Goal: Register for event/course

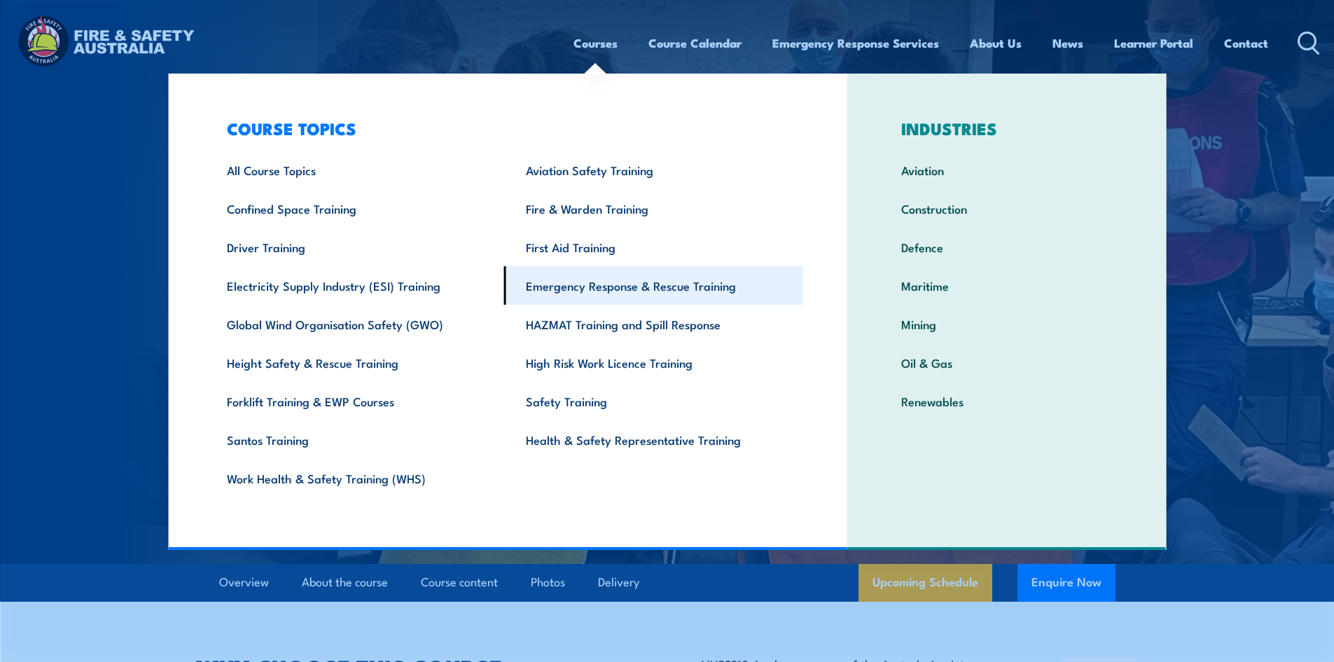
click at [596, 292] on link "Emergency Response & Rescue Training" at bounding box center [653, 285] width 299 height 39
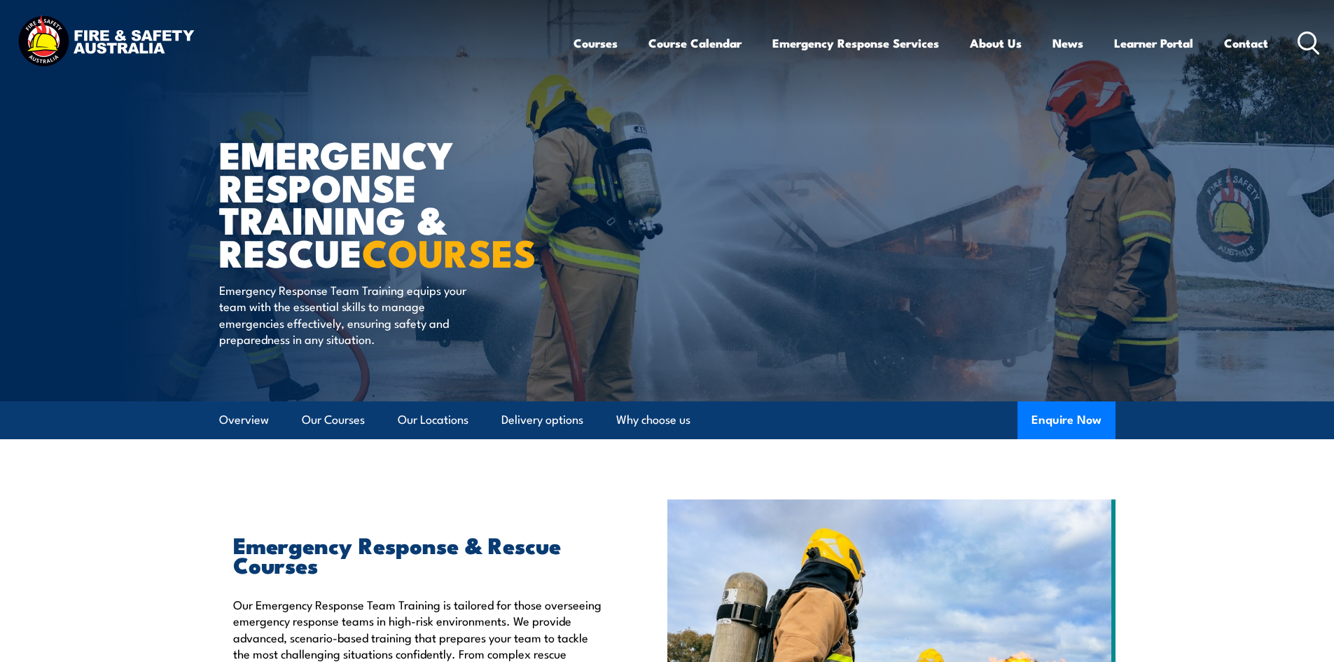
click at [1307, 44] on icon at bounding box center [1308, 43] width 22 height 23
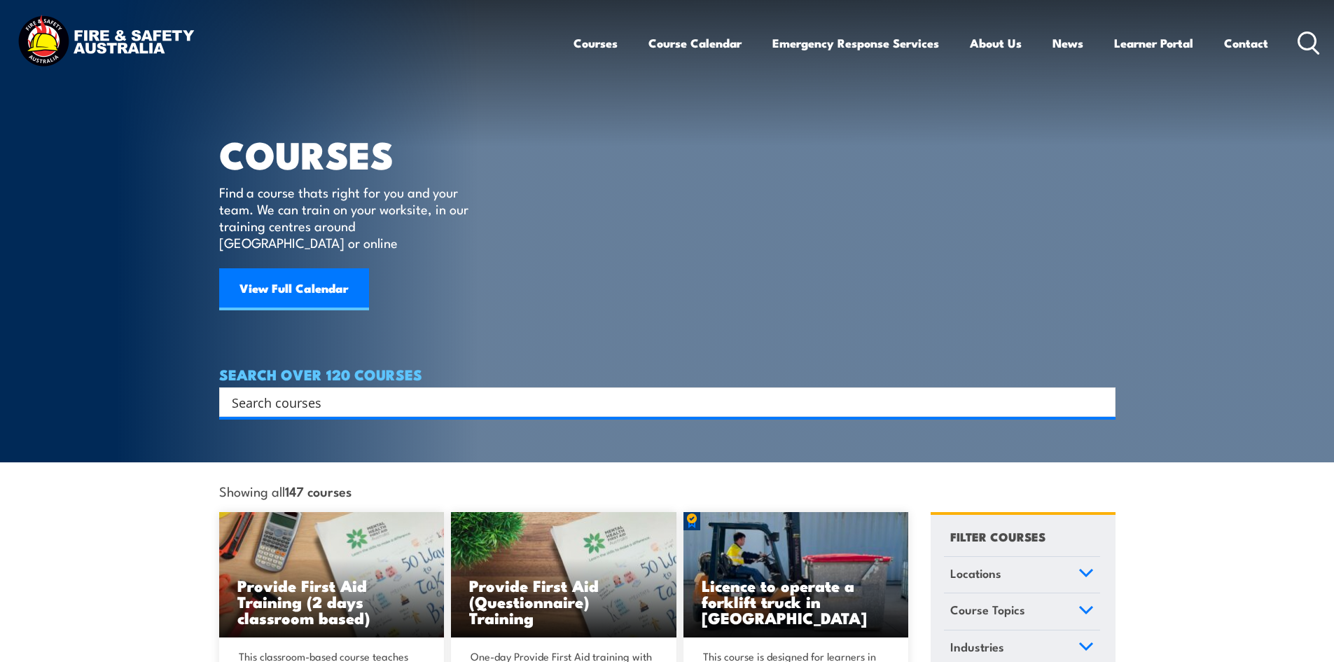
click at [319, 394] on input "Search input" at bounding box center [658, 401] width 853 height 21
type input "aiims"
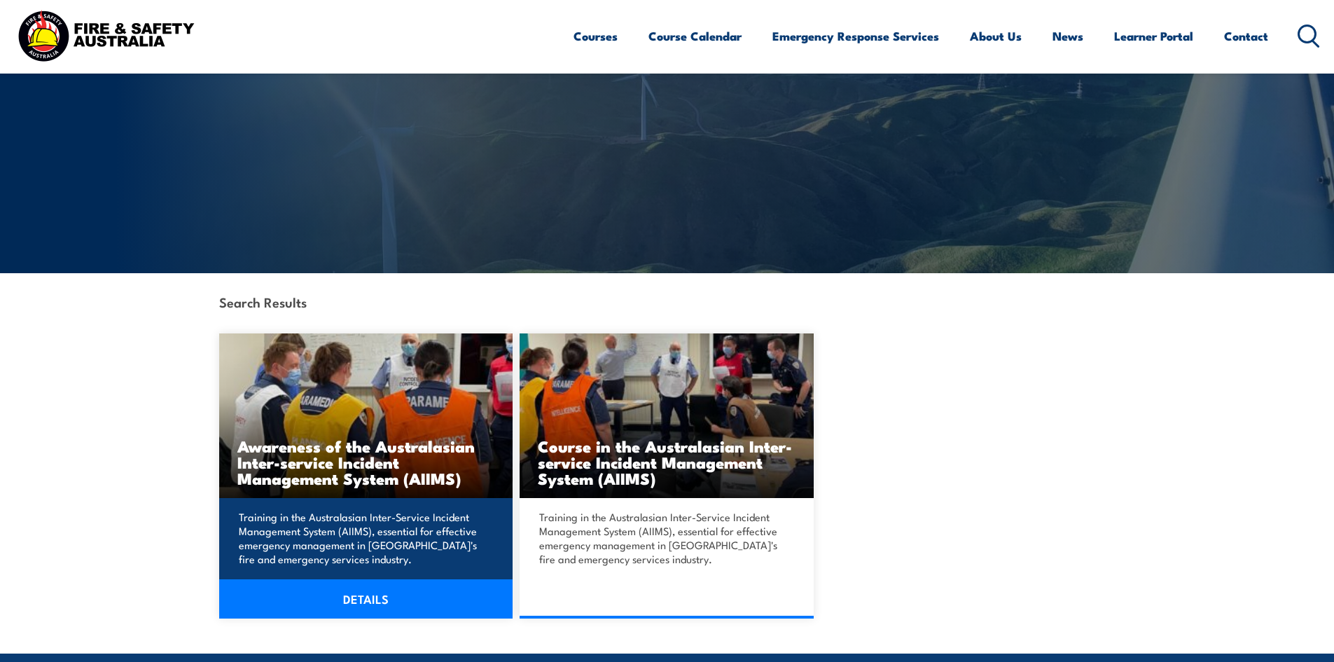
scroll to position [140, 0]
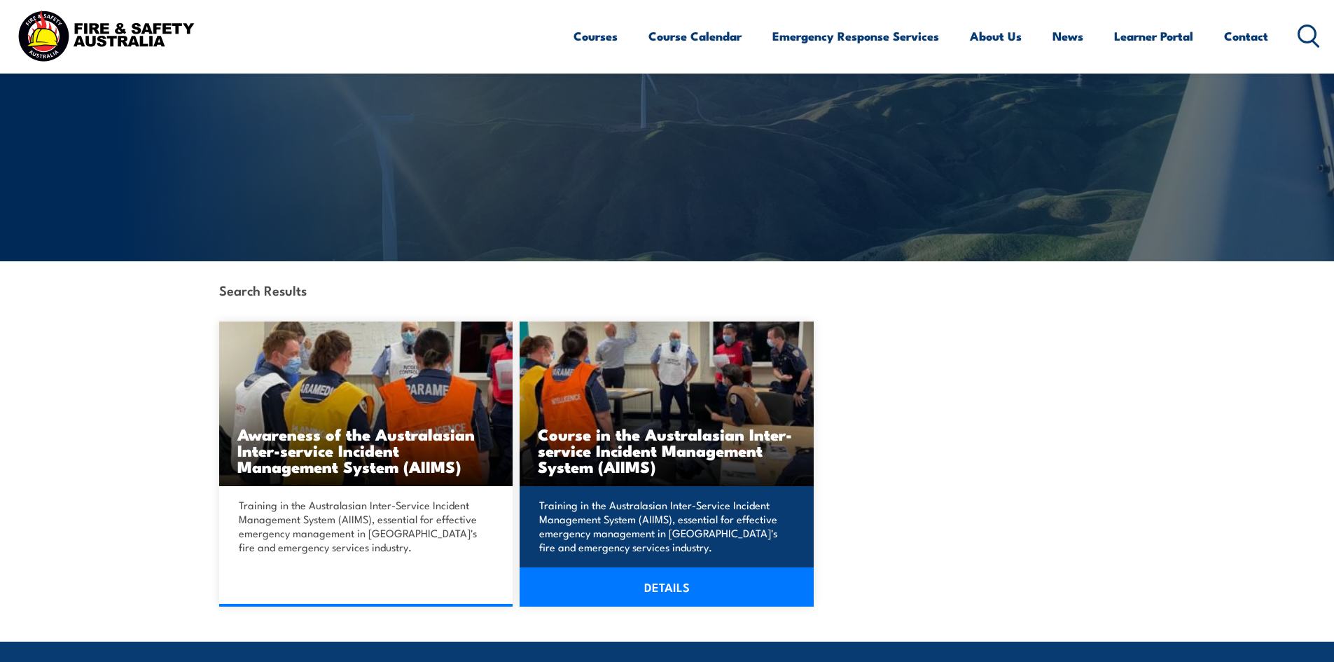
click at [659, 454] on h3 "Course in the Australasian Inter-service Incident Management System (AIIMS)" at bounding box center [667, 450] width 258 height 48
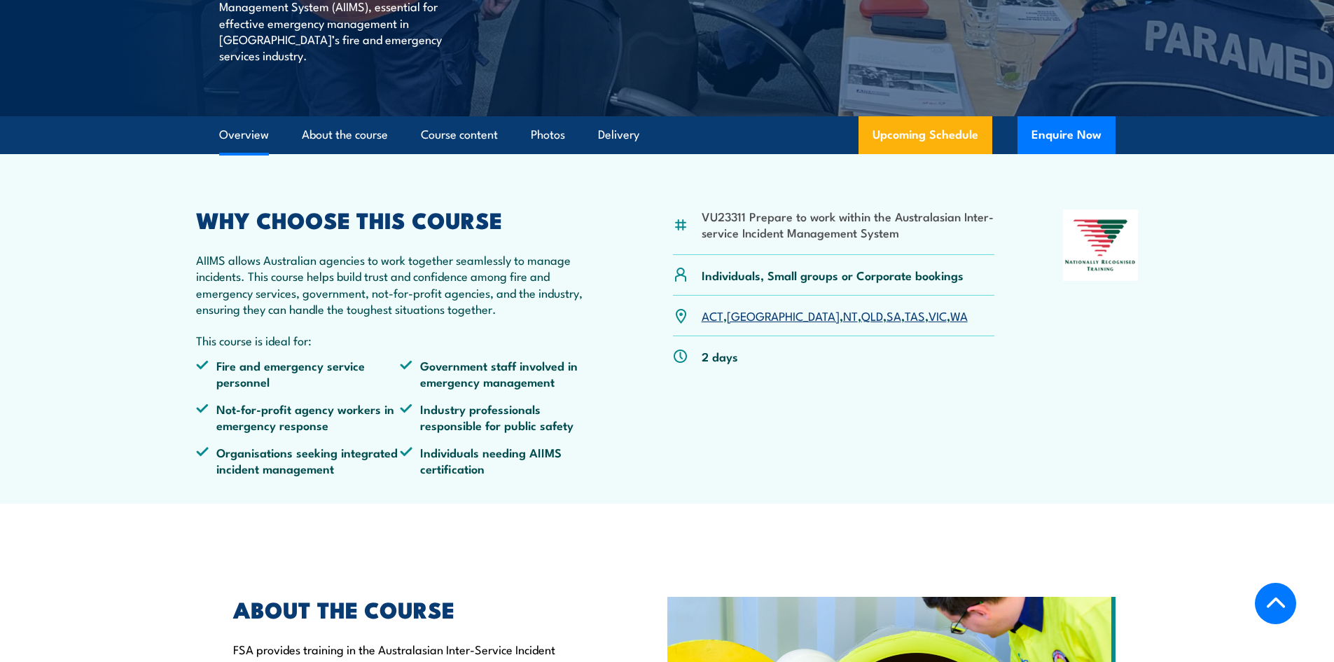
scroll to position [350, 0]
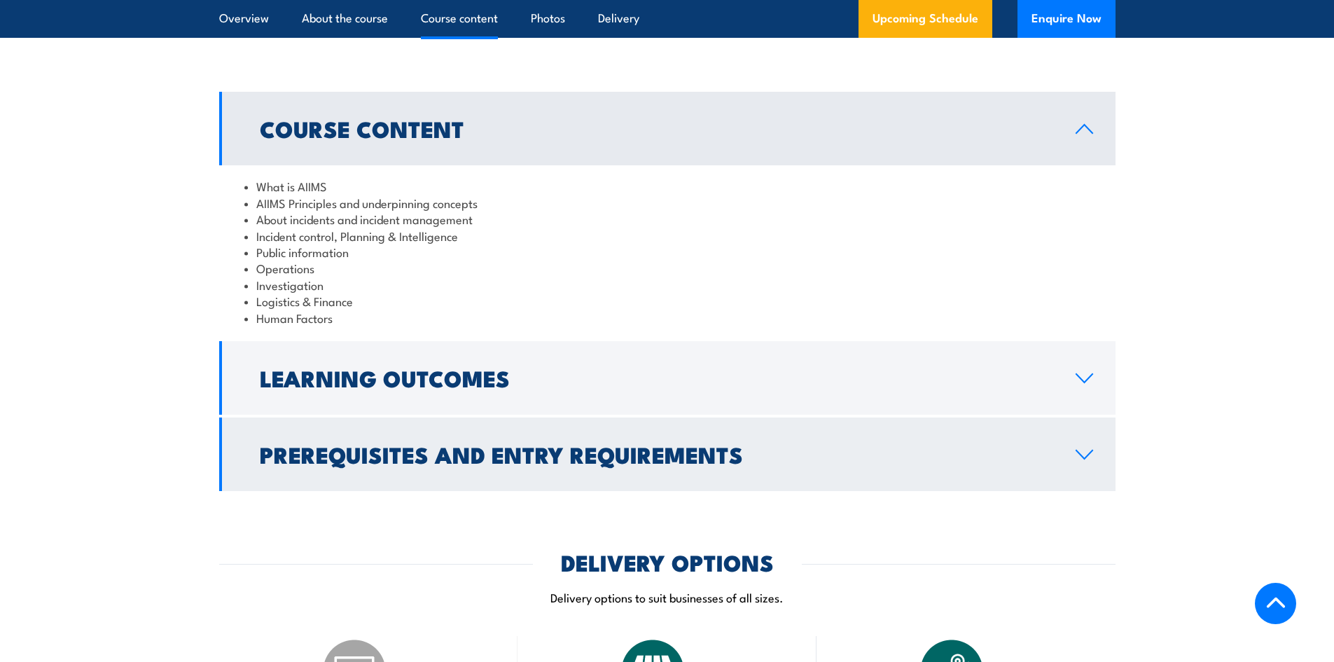
click at [501, 444] on h2 "Prerequisites and Entry Requirements" at bounding box center [656, 454] width 793 height 20
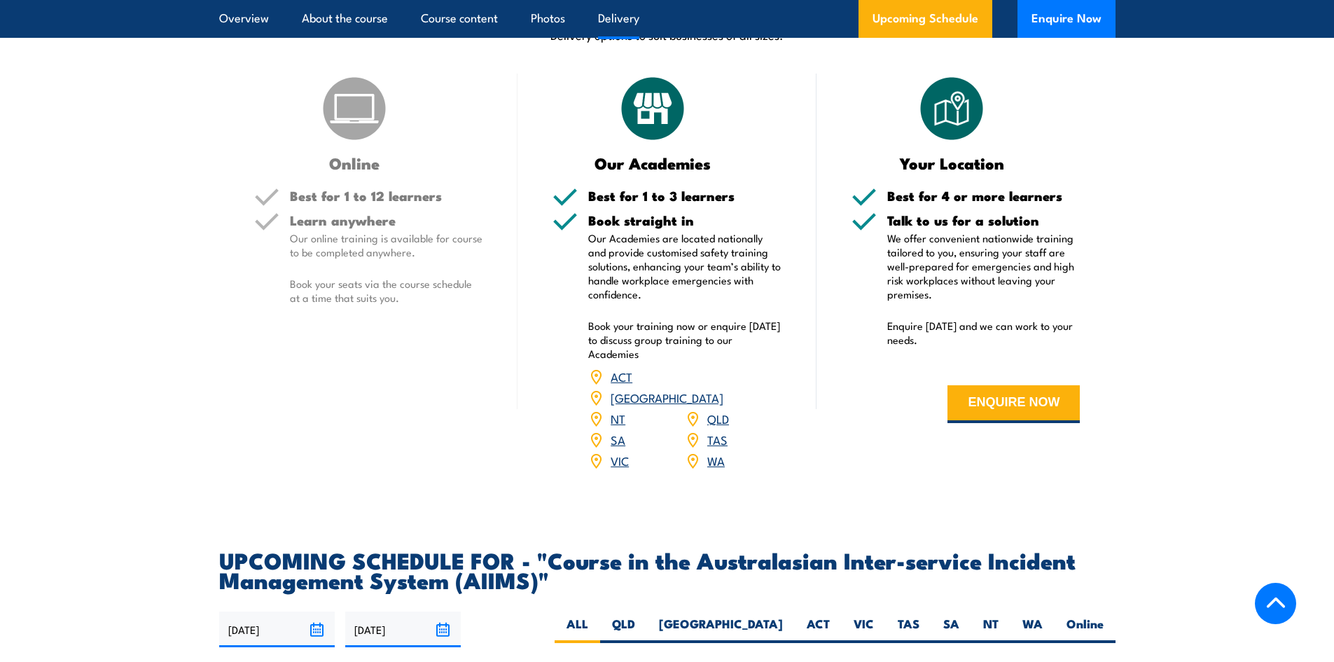
scroll to position [2100, 0]
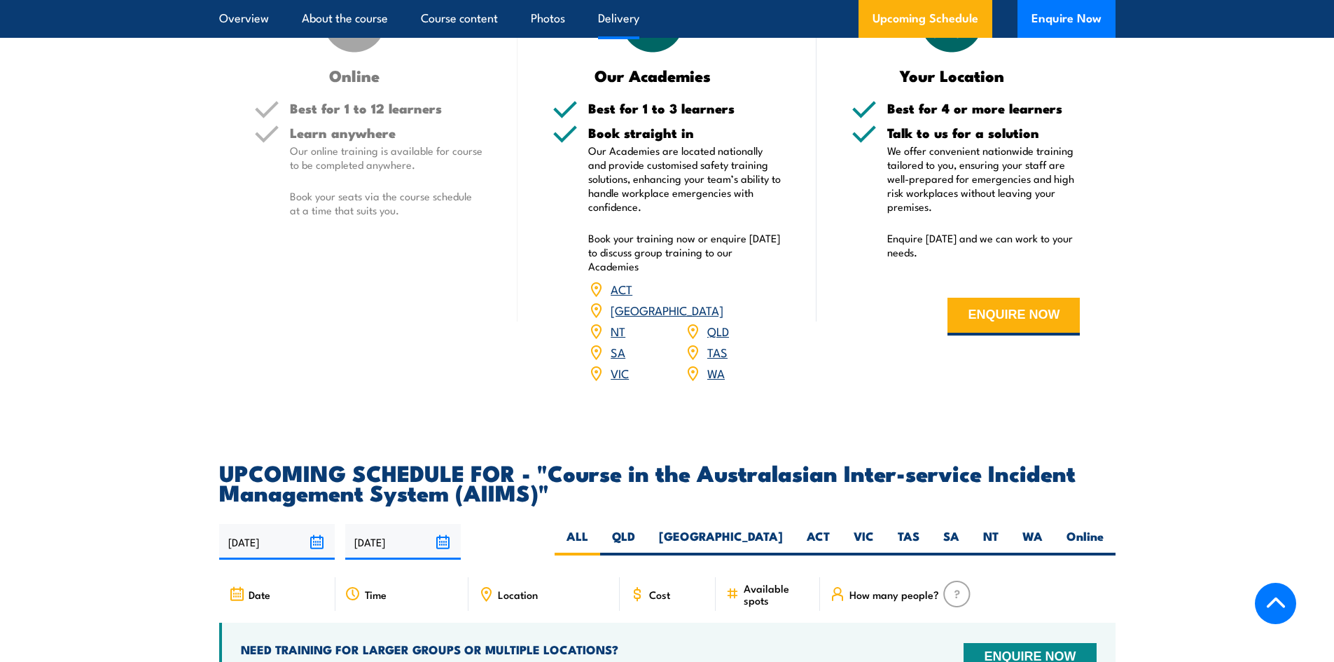
click at [622, 364] on link "VIC" at bounding box center [619, 372] width 18 height 17
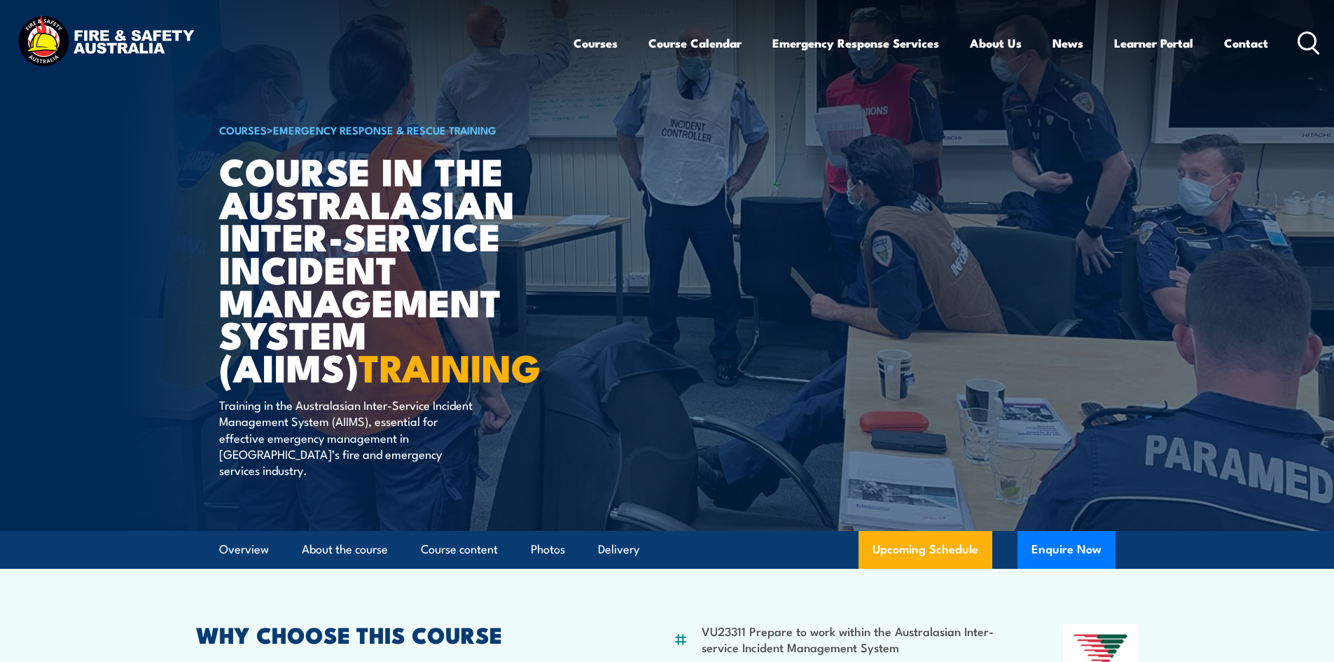
scroll to position [350, 0]
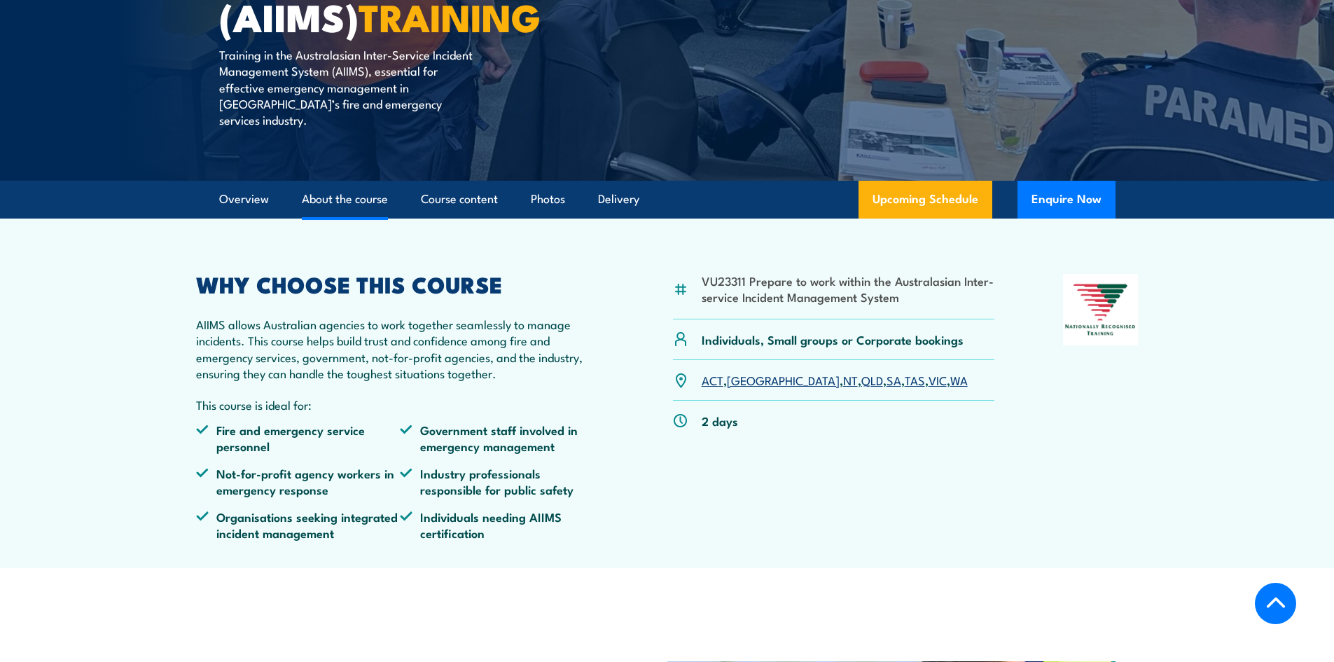
click at [351, 181] on link "About the course" at bounding box center [345, 199] width 86 height 37
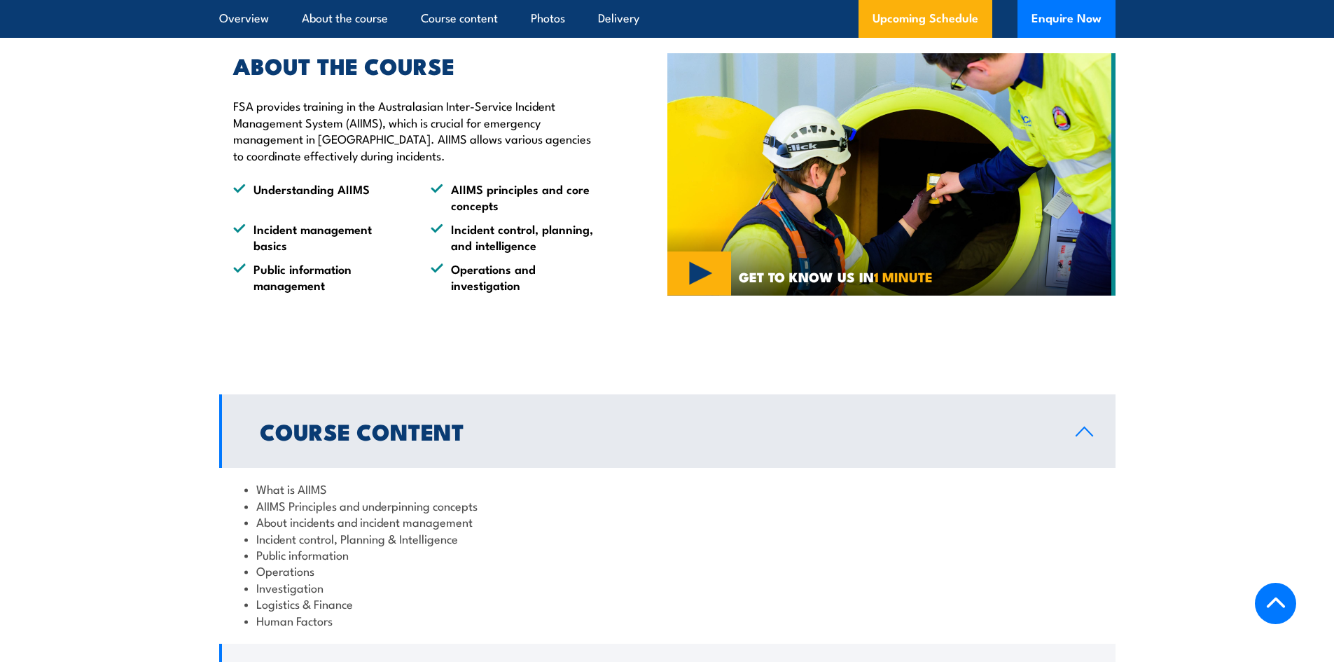
scroll to position [1155, 0]
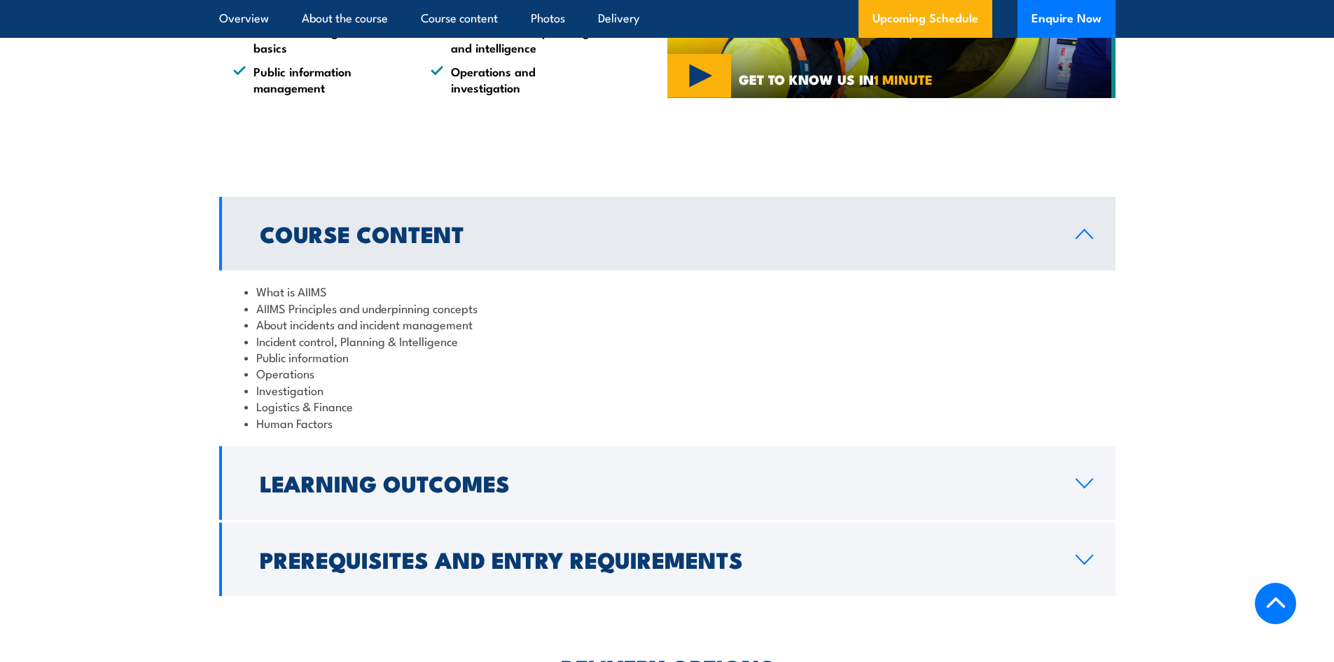
click at [773, 197] on link "Course Content" at bounding box center [667, 234] width 896 height 74
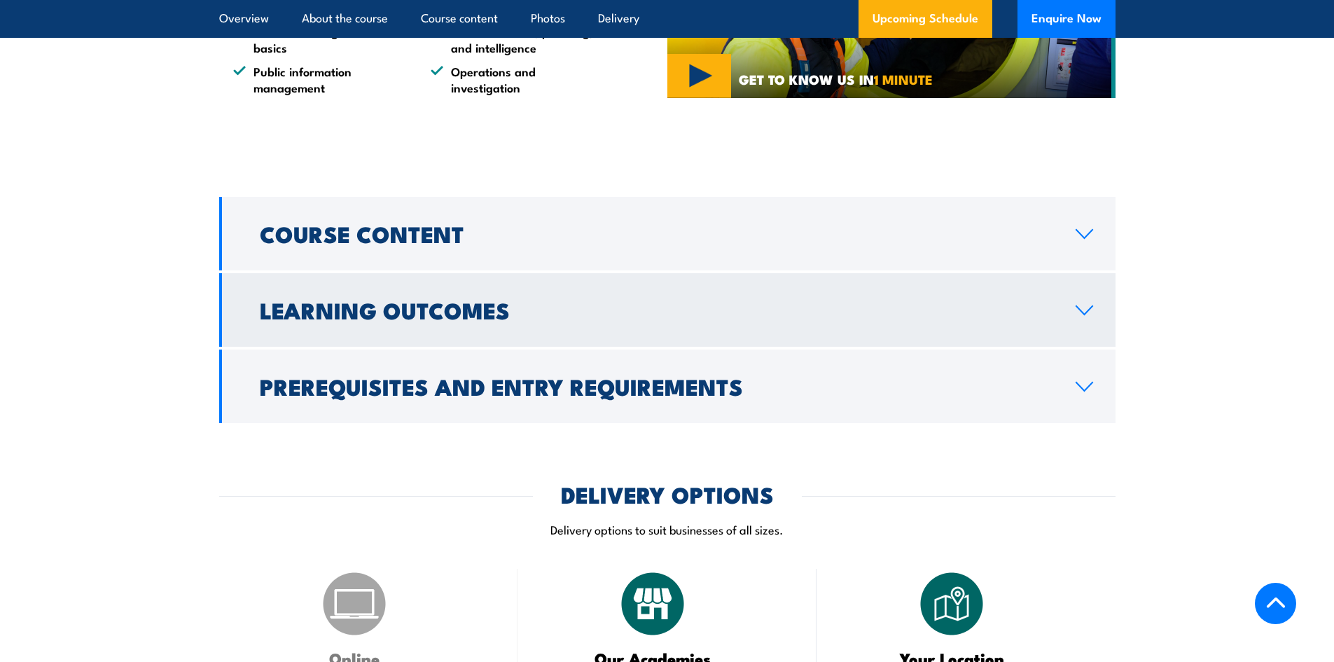
click at [575, 274] on link "Learning Outcomes" at bounding box center [667, 310] width 896 height 74
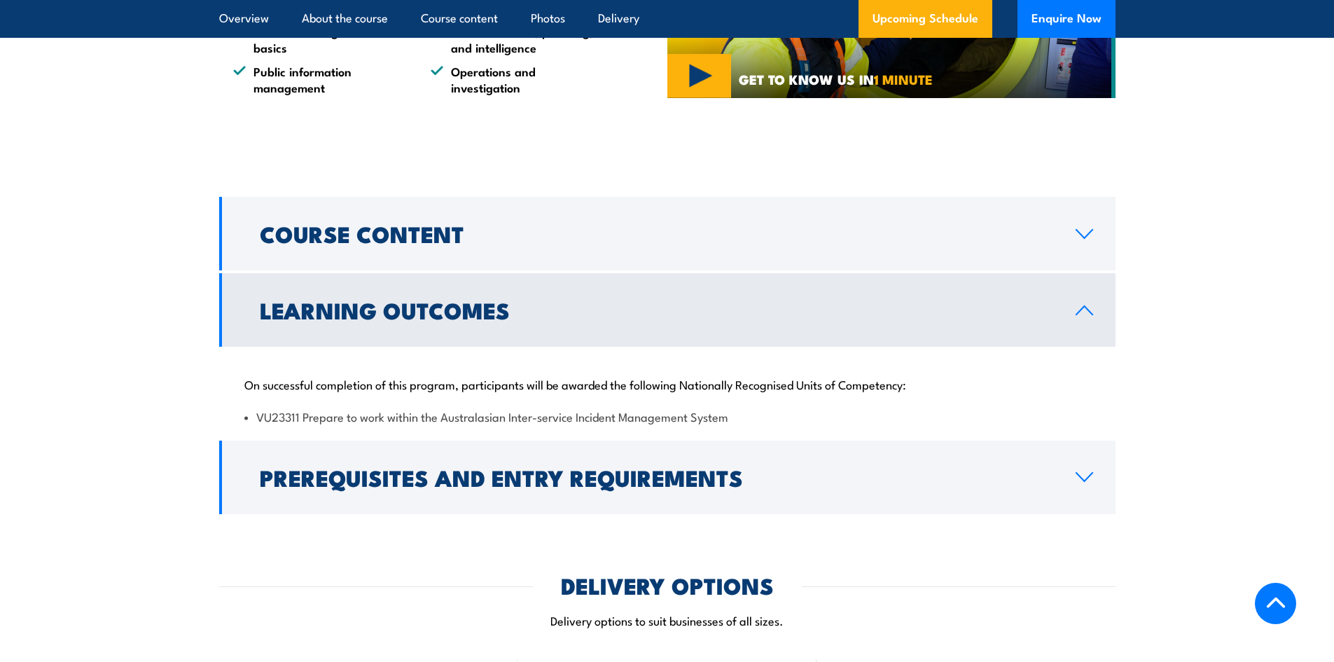
click at [589, 301] on h2 "Learning Outcomes" at bounding box center [656, 310] width 793 height 20
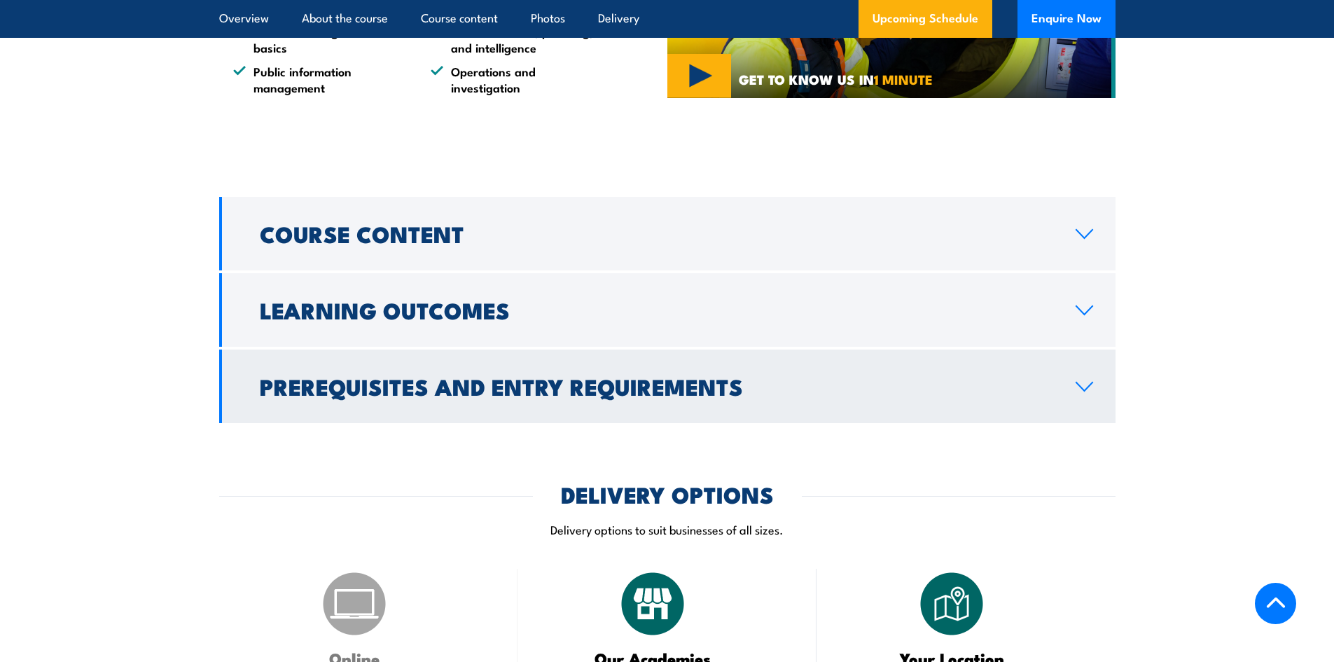
click at [598, 349] on link "Prerequisites and Entry Requirements" at bounding box center [667, 386] width 896 height 74
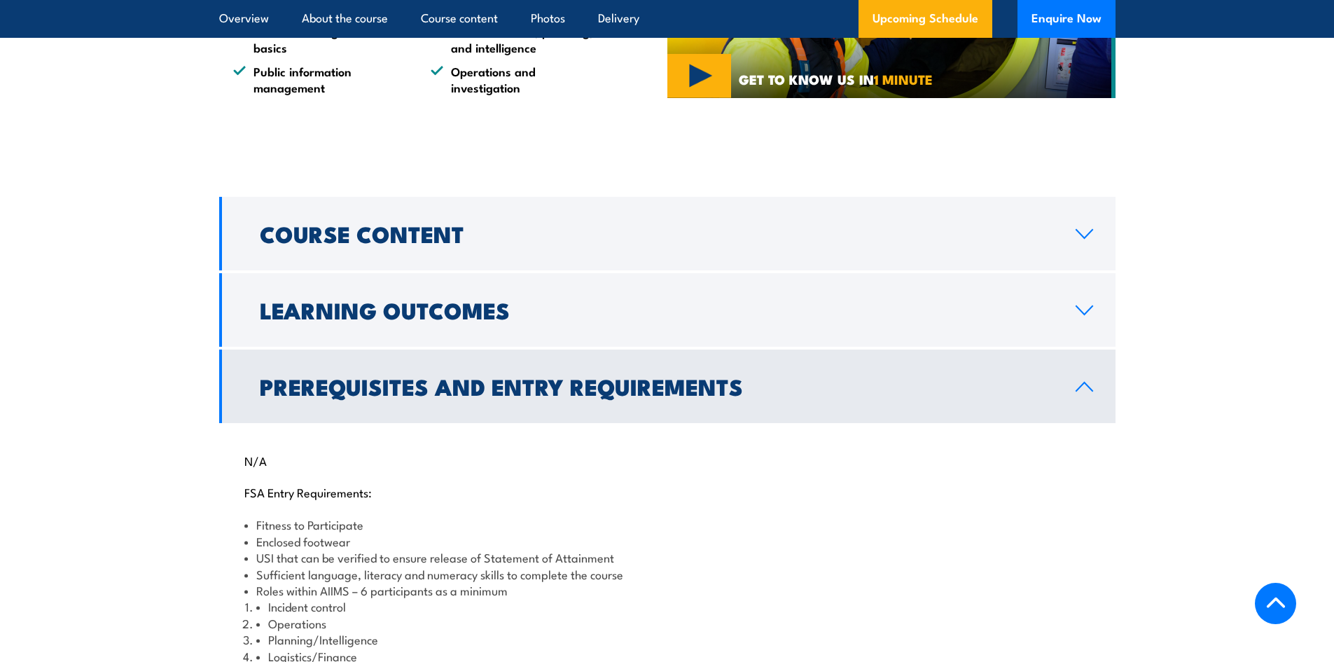
click at [613, 376] on h2 "Prerequisites and Entry Requirements" at bounding box center [656, 386] width 793 height 20
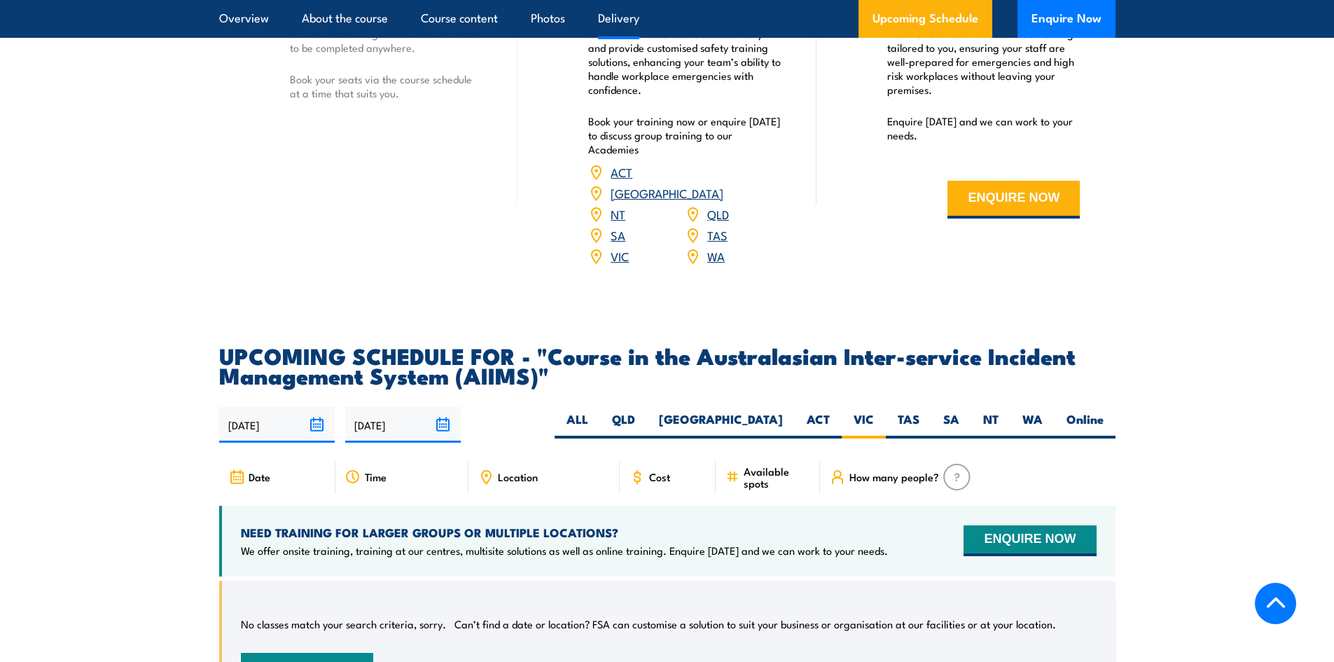
scroll to position [1855, 0]
click at [266, 406] on input "[DATE]" at bounding box center [277, 424] width 116 height 36
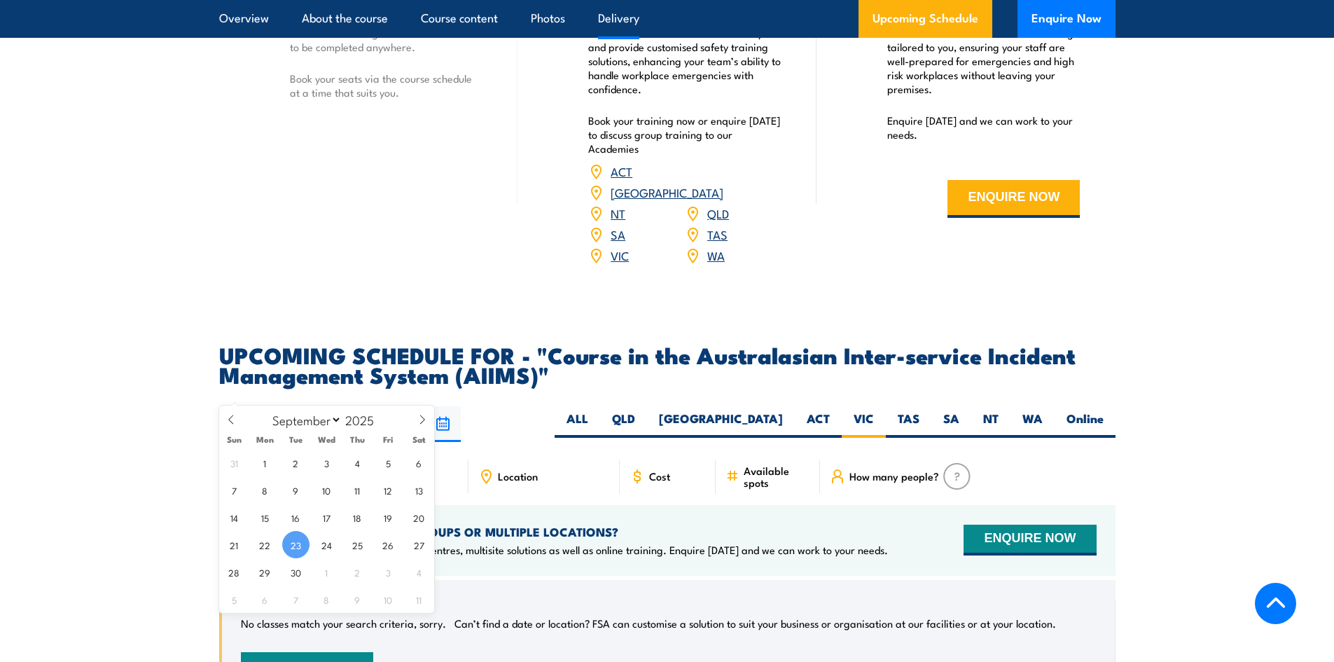
click at [266, 406] on input "[DATE]" at bounding box center [277, 424] width 116 height 36
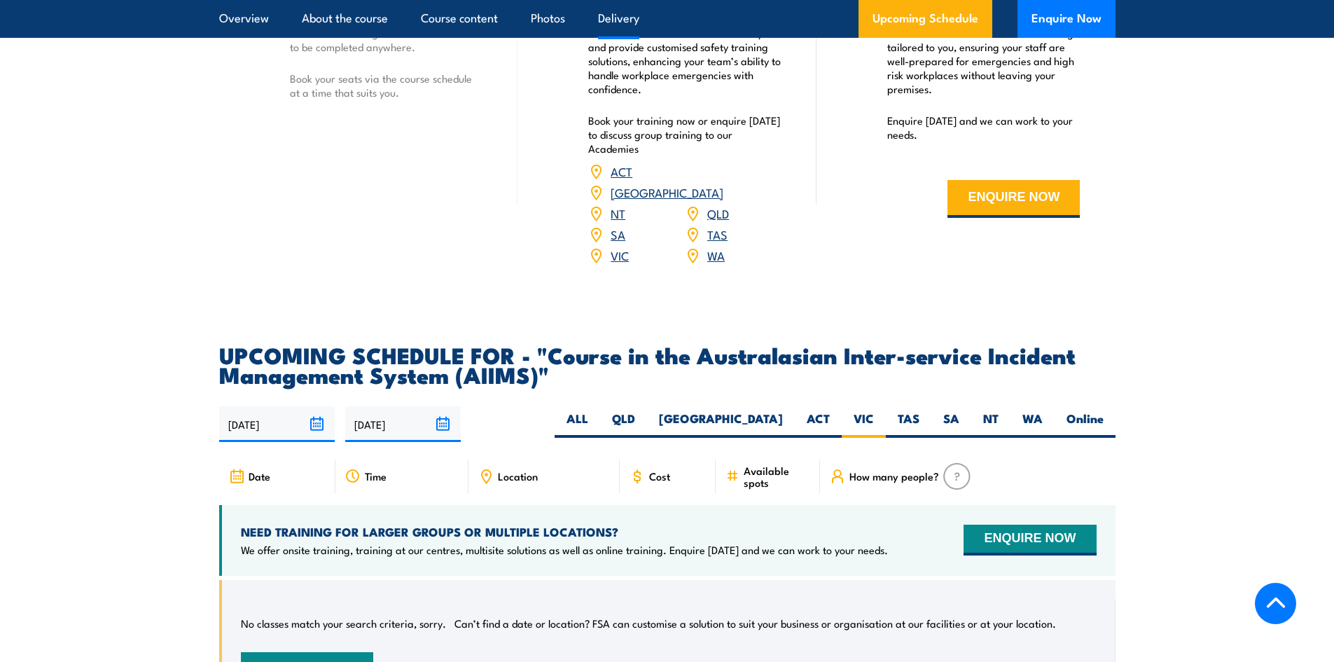
click at [50, 432] on section "UPCOMING SCHEDULE FOR - "Course in the Australasian Inter-service Incident Mana…" at bounding box center [667, 538] width 1334 height 389
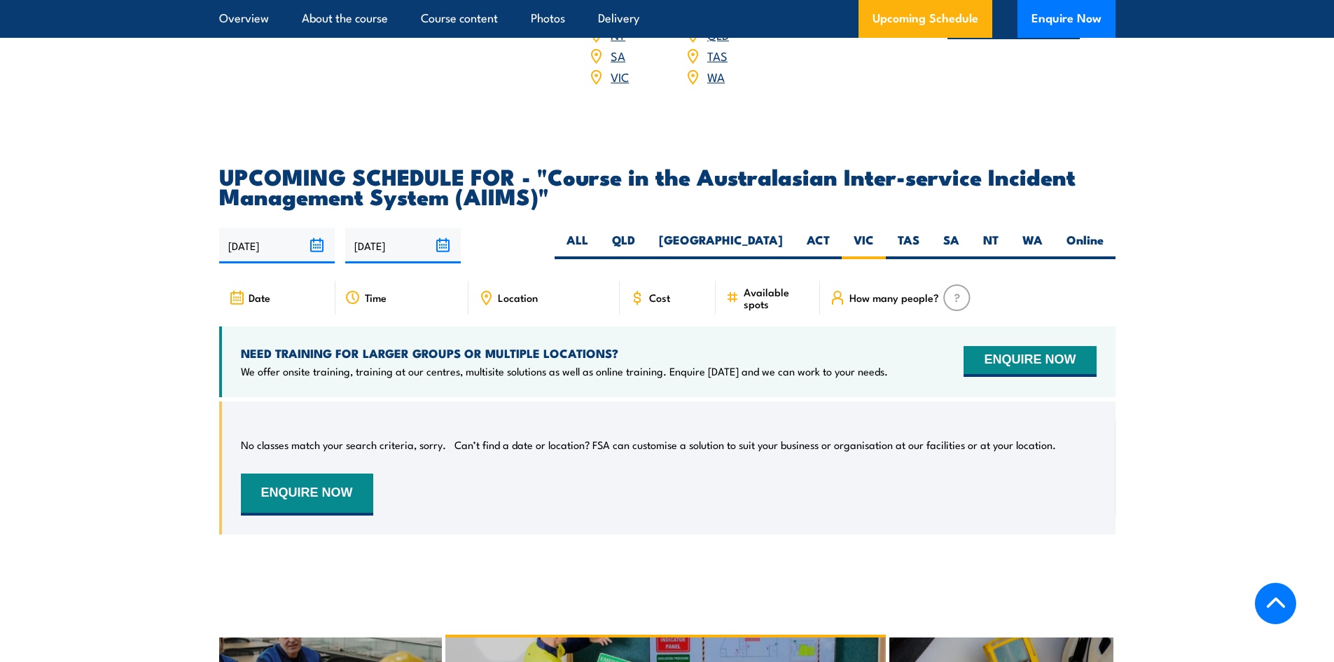
scroll to position [2065, 0]
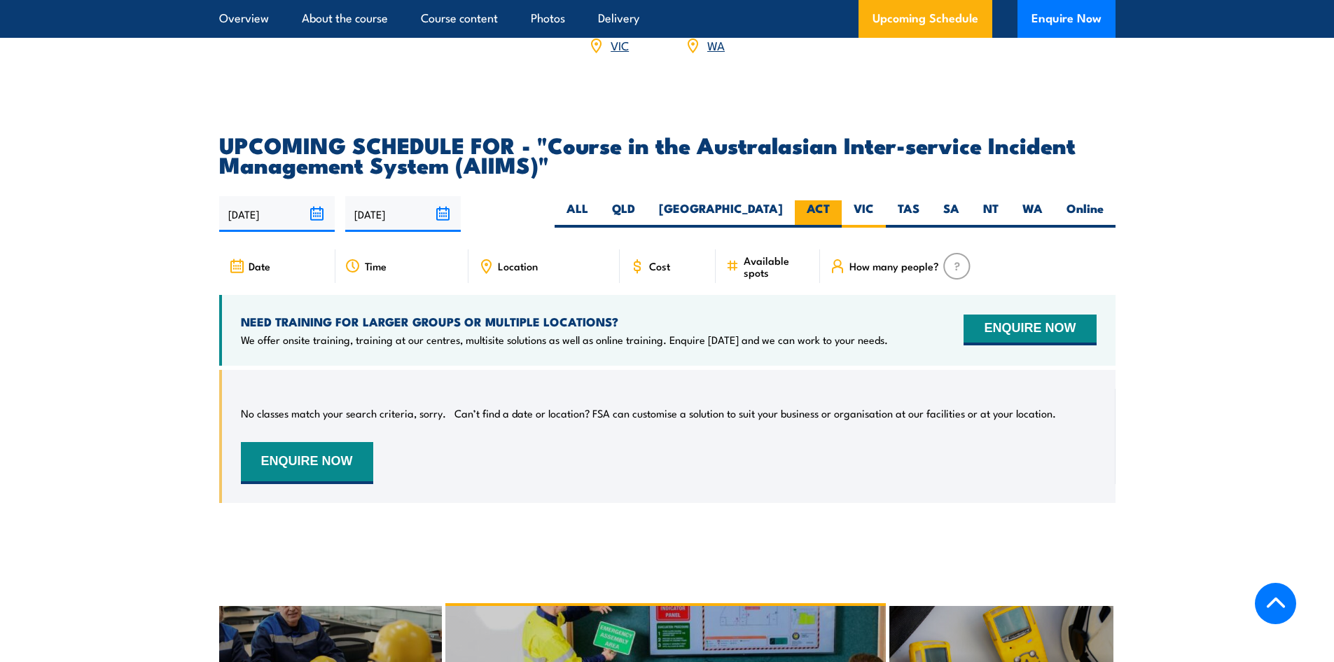
click at [827, 200] on label "ACT" at bounding box center [818, 213] width 47 height 27
click at [830, 200] on input "ACT" at bounding box center [834, 204] width 9 height 9
radio input "true"
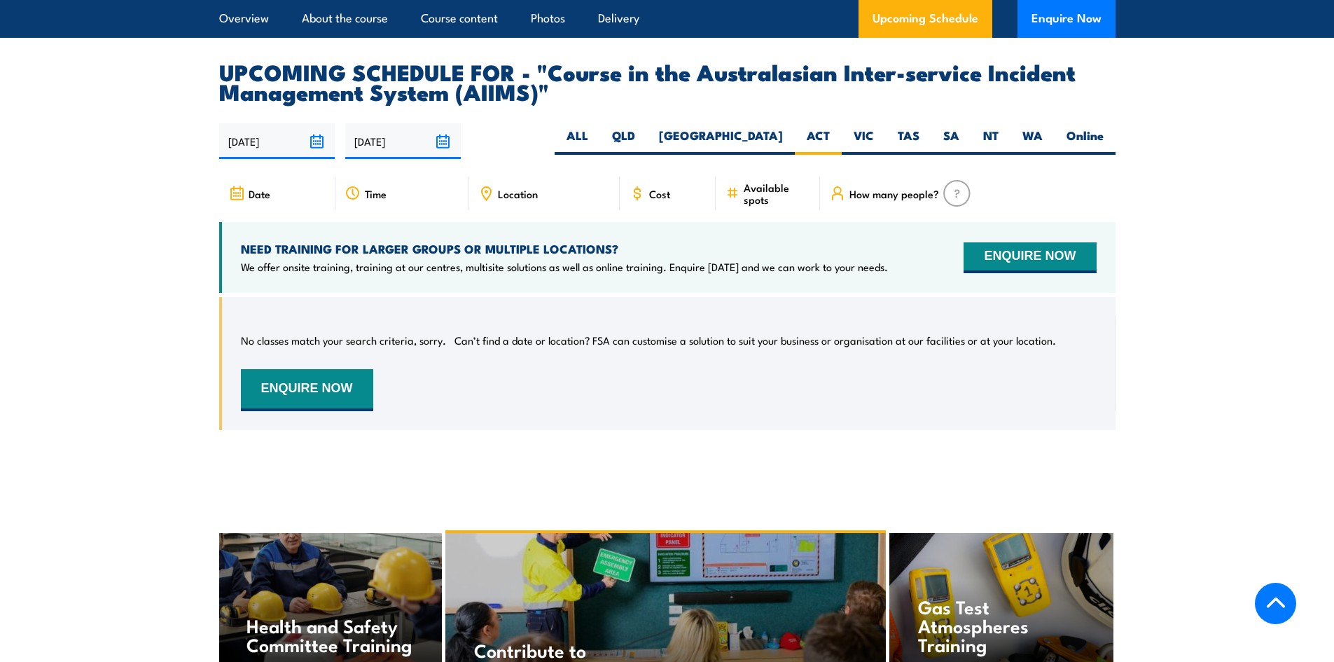
scroll to position [2335, 0]
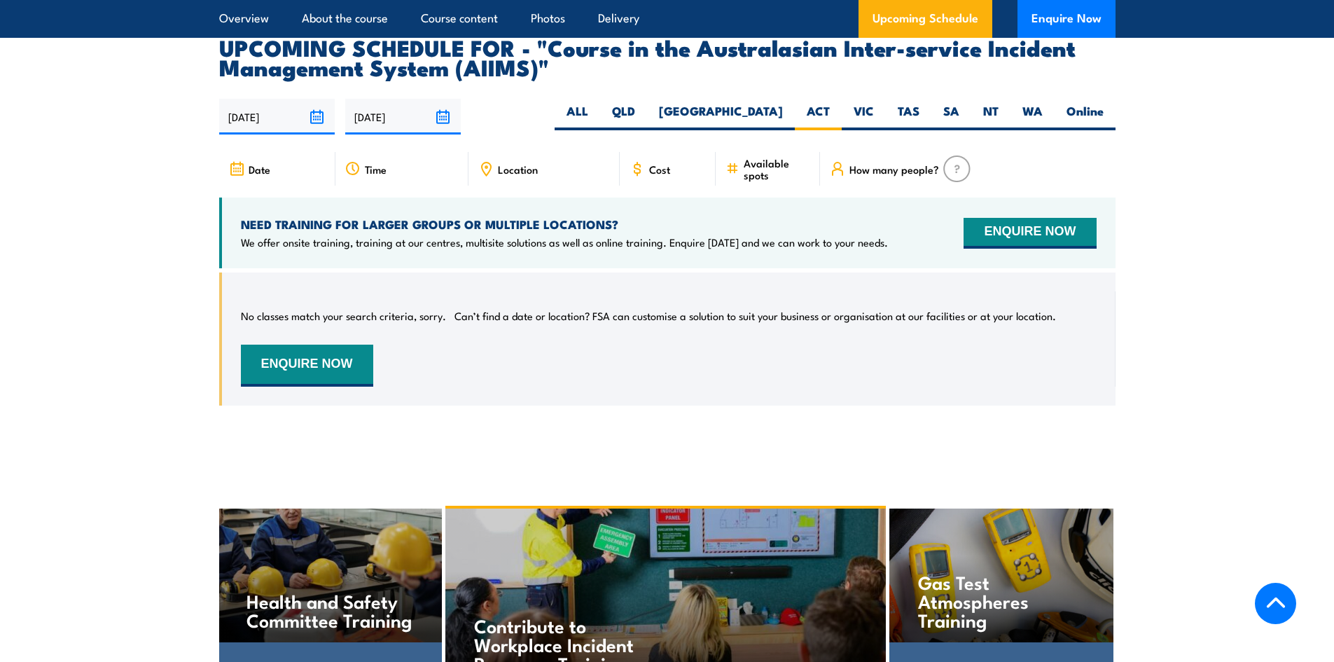
drag, startPoint x: 672, startPoint y: 71, endPoint x: 690, endPoint y: 109, distance: 41.7
click at [600, 103] on label "ALL" at bounding box center [577, 116] width 46 height 27
click at [597, 103] on input "ALL" at bounding box center [592, 107] width 9 height 9
radio input "true"
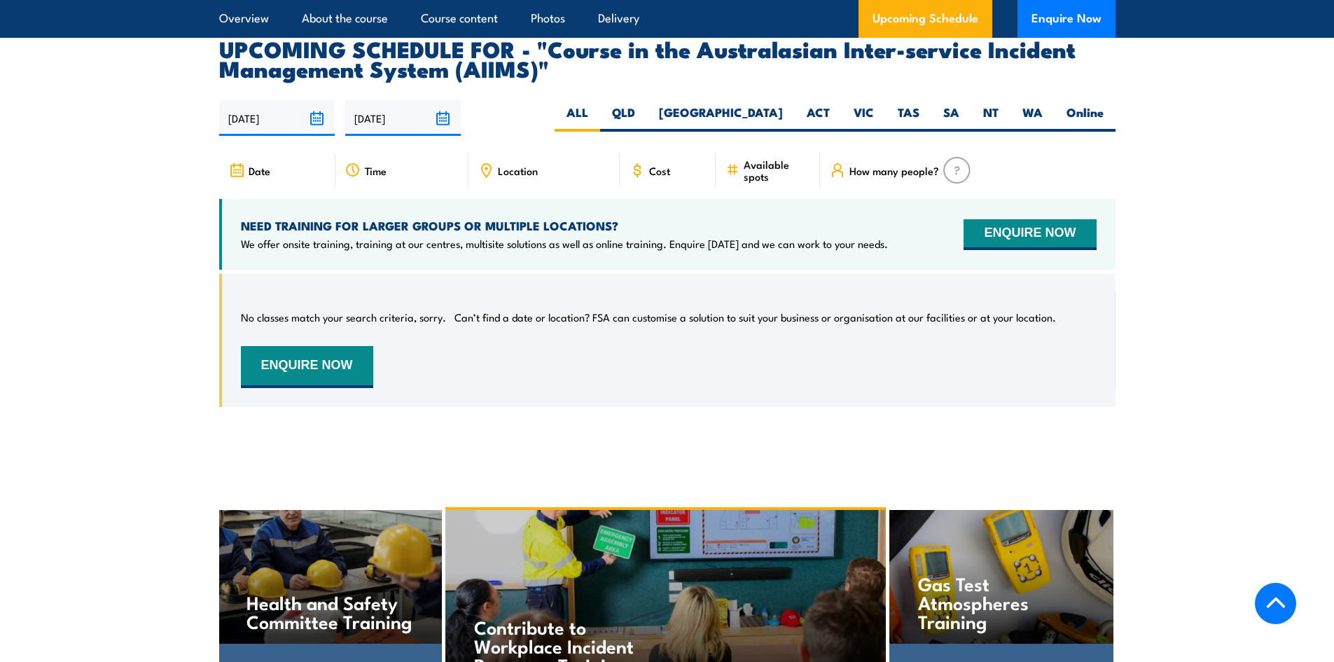
scroll to position [2335, 0]
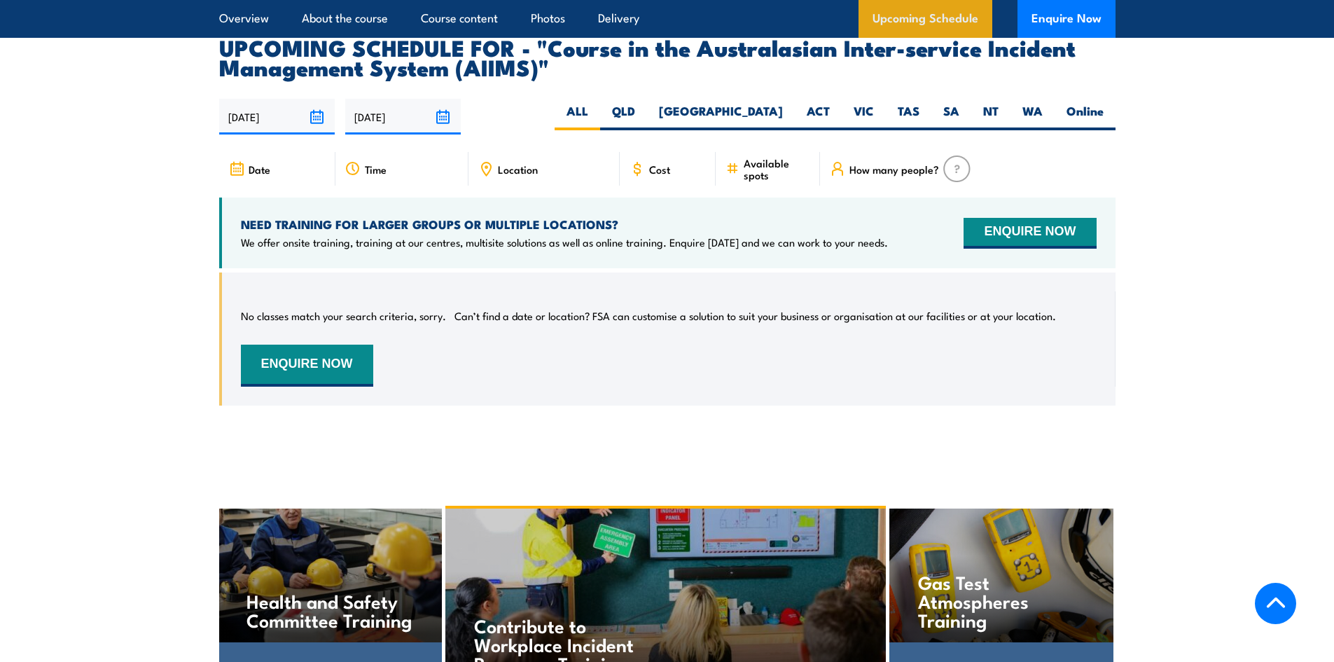
click at [888, 18] on link "Upcoming Schedule" at bounding box center [925, 19] width 134 height 38
click at [903, 16] on link "Upcoming Schedule" at bounding box center [925, 19] width 134 height 38
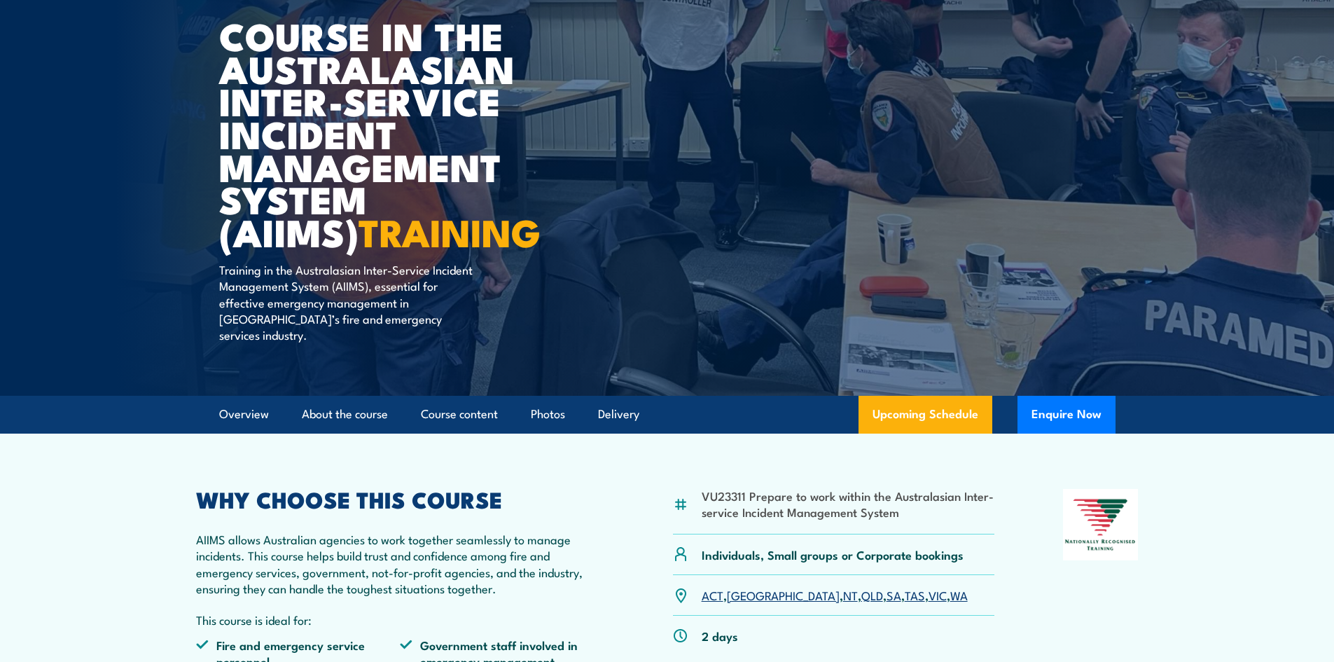
scroll to position [0, 0]
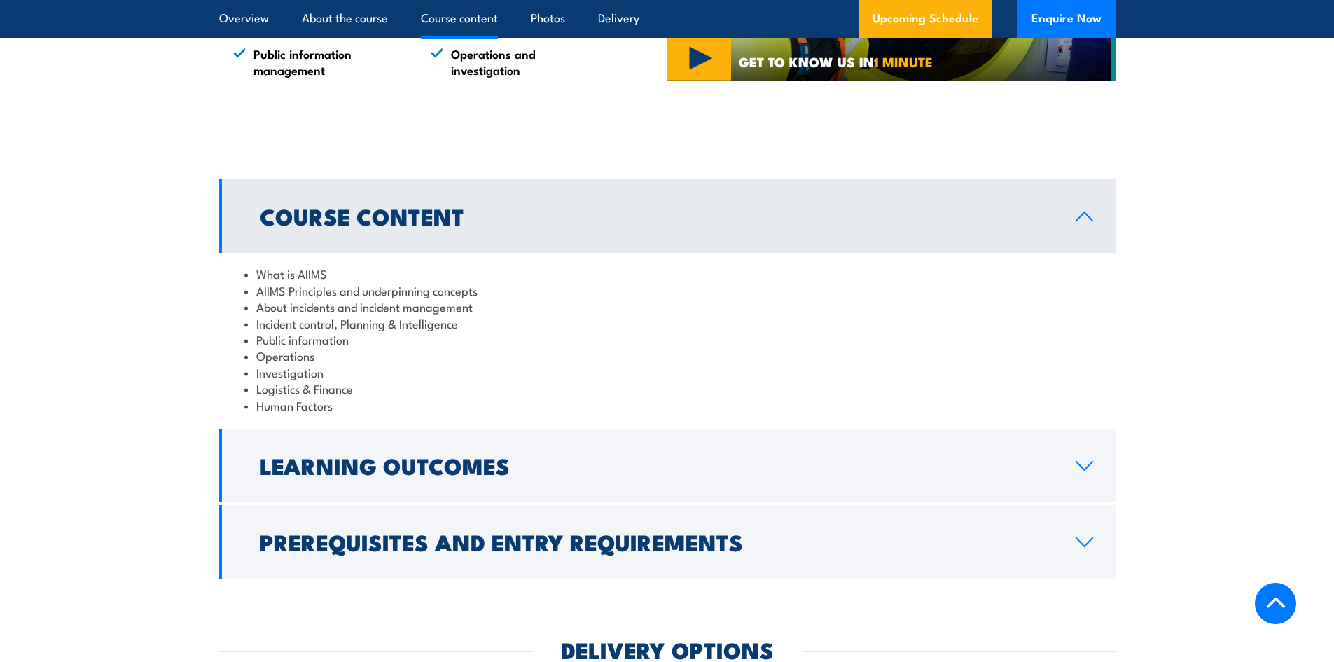
scroll to position [980, 0]
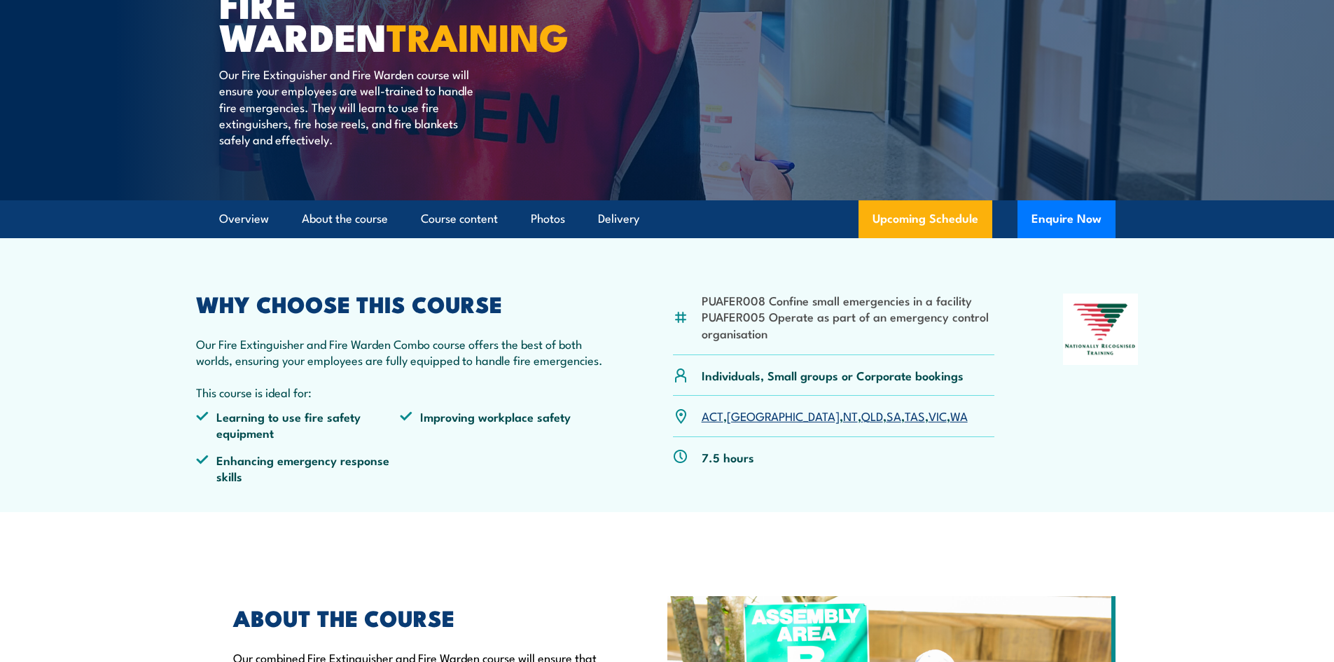
scroll to position [280, 0]
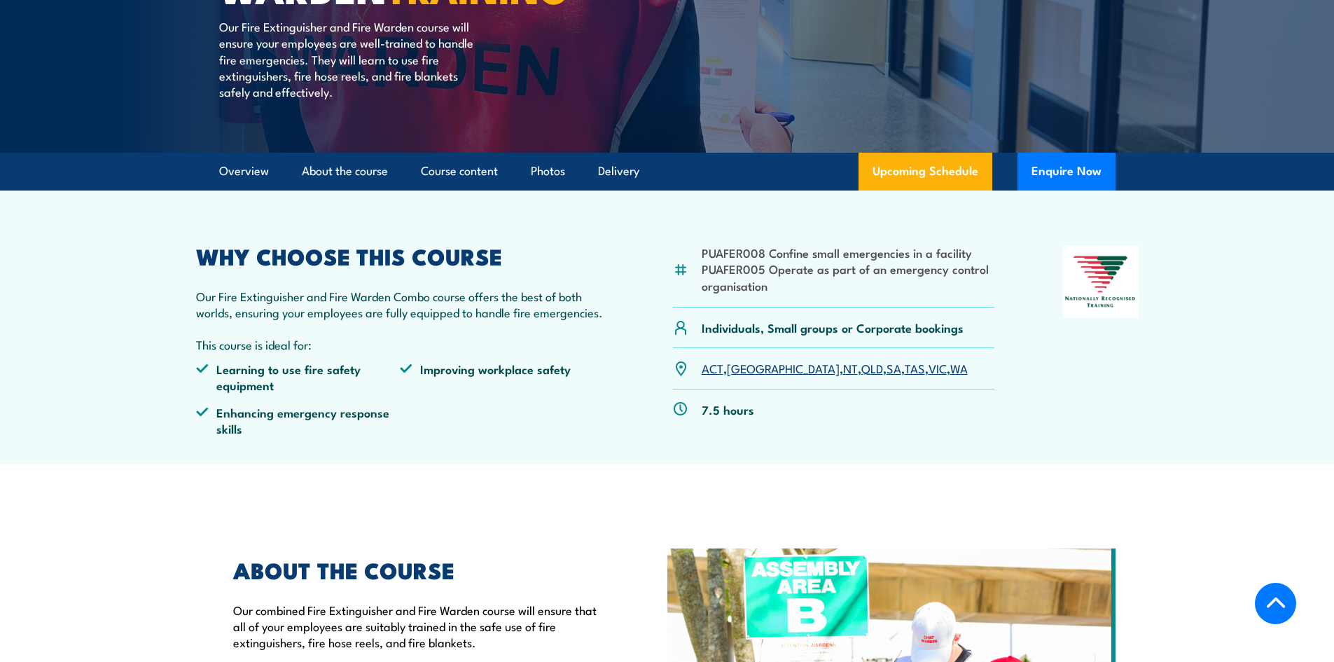
click at [928, 367] on link "VIC" at bounding box center [937, 367] width 18 height 17
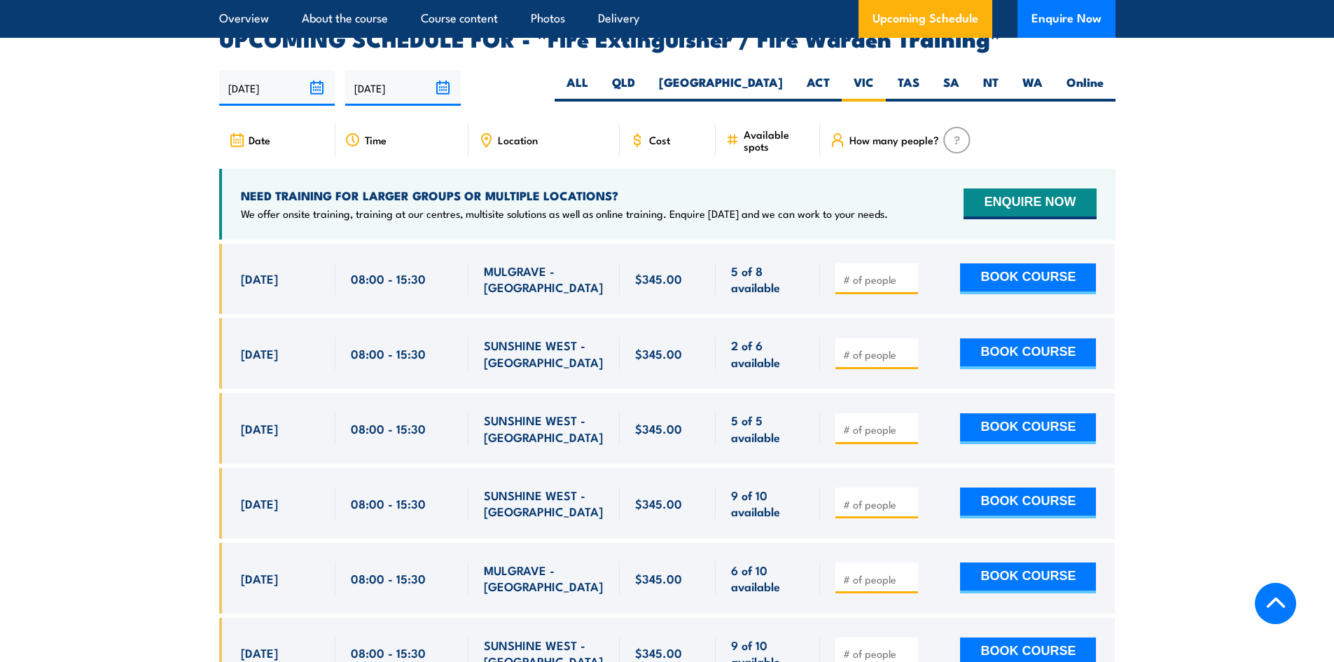
scroll to position [2299, 0]
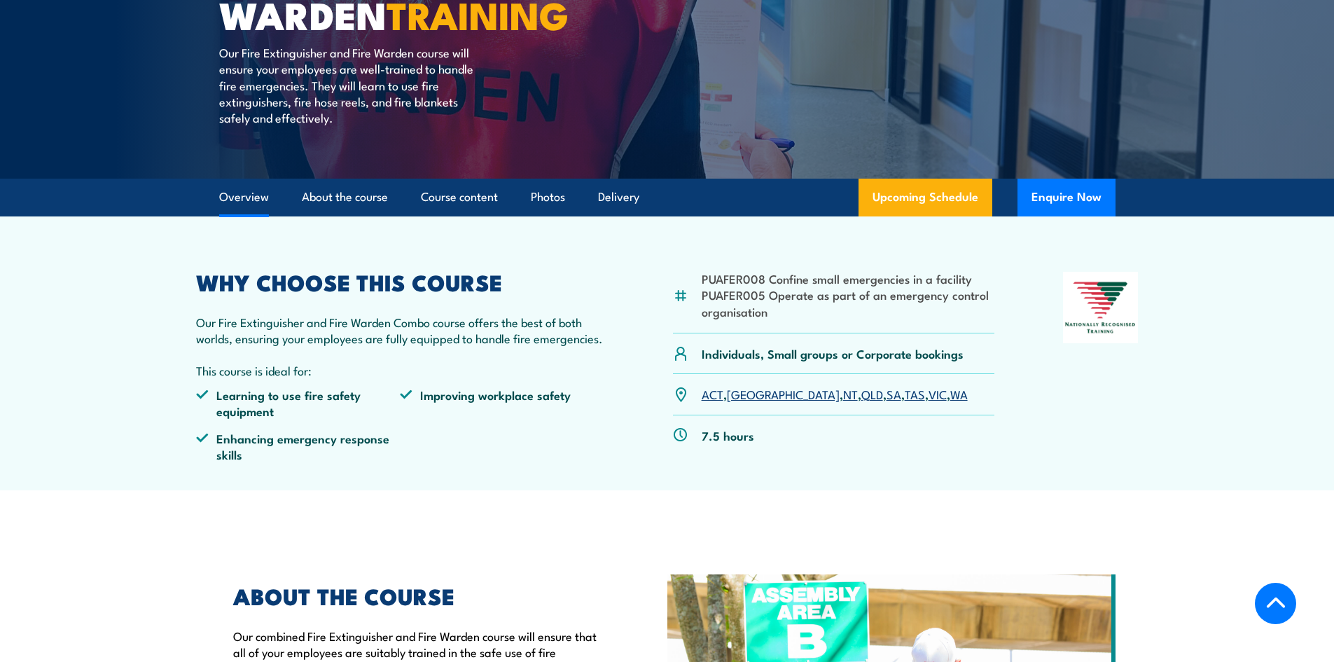
scroll to position [350, 0]
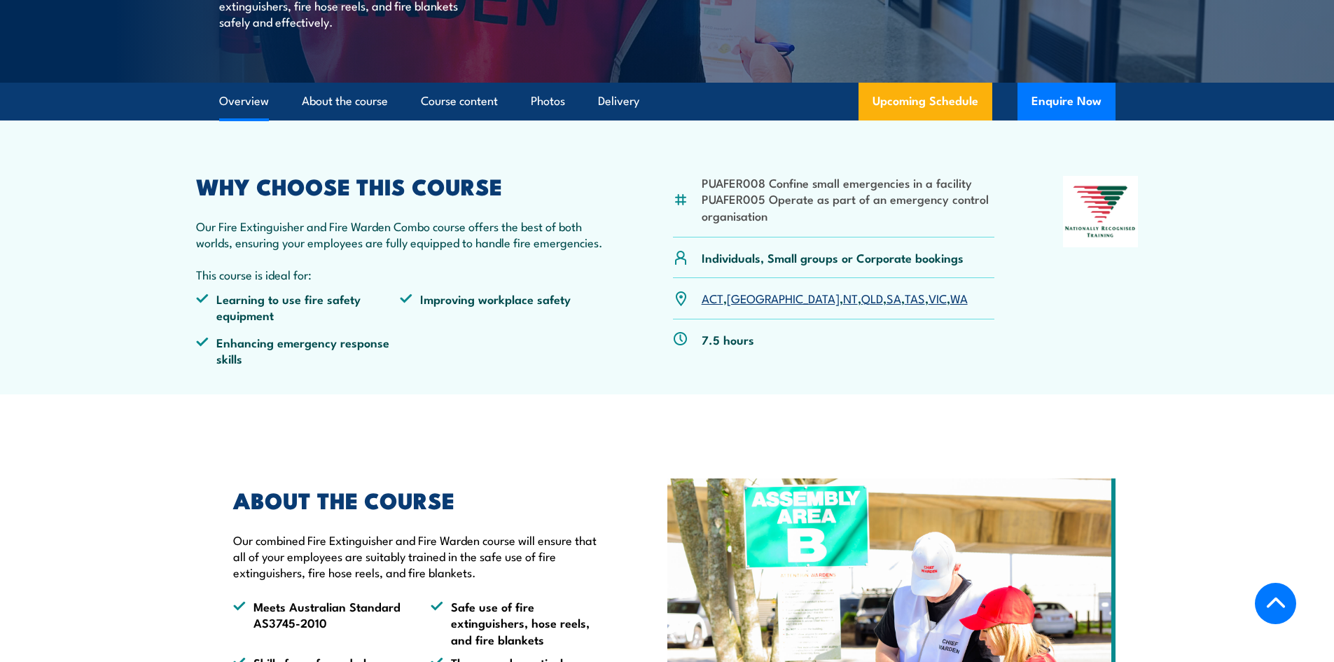
click at [921, 86] on link "Upcoming Schedule" at bounding box center [925, 102] width 134 height 38
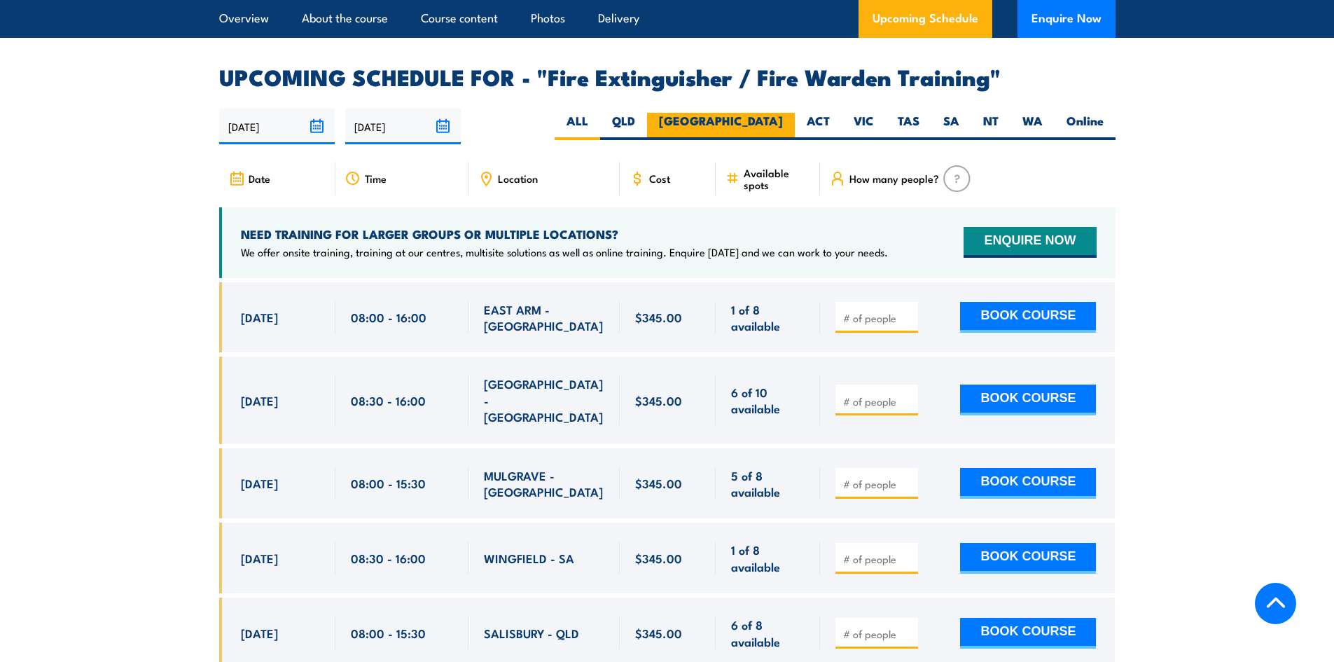
scroll to position [2229, 0]
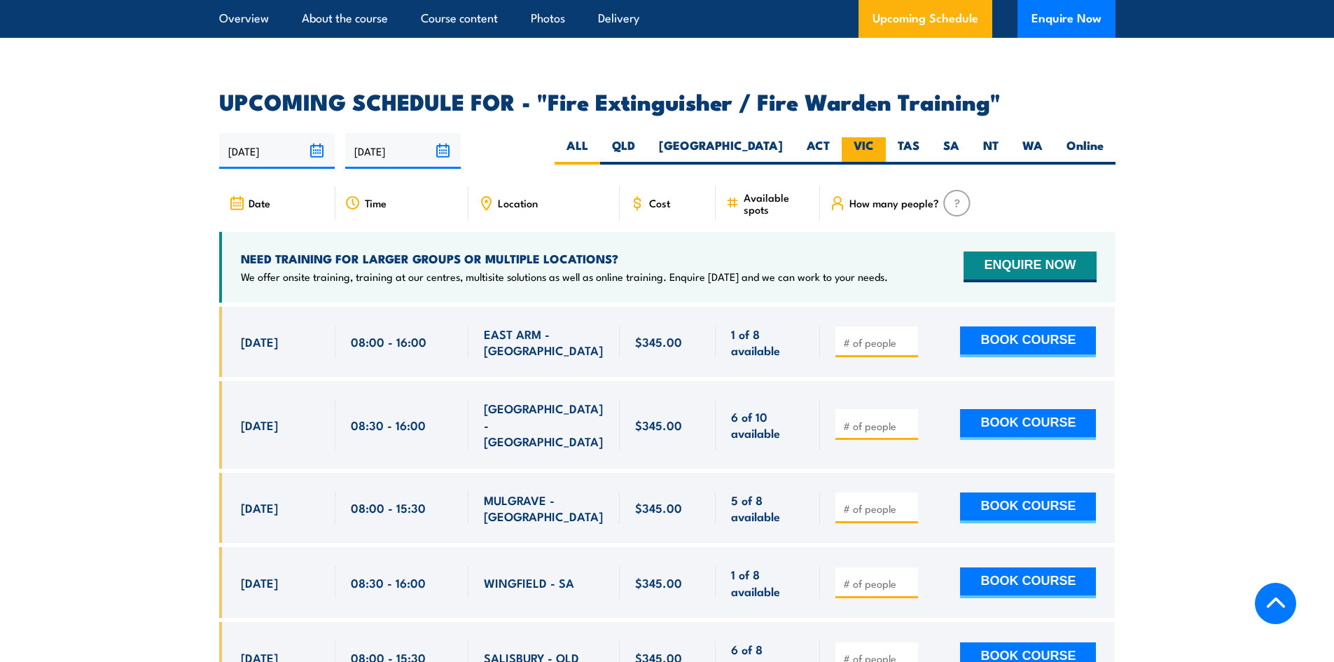
click at [848, 137] on label "VIC" at bounding box center [863, 150] width 44 height 27
click at [874, 137] on input "VIC" at bounding box center [878, 141] width 9 height 9
radio input "true"
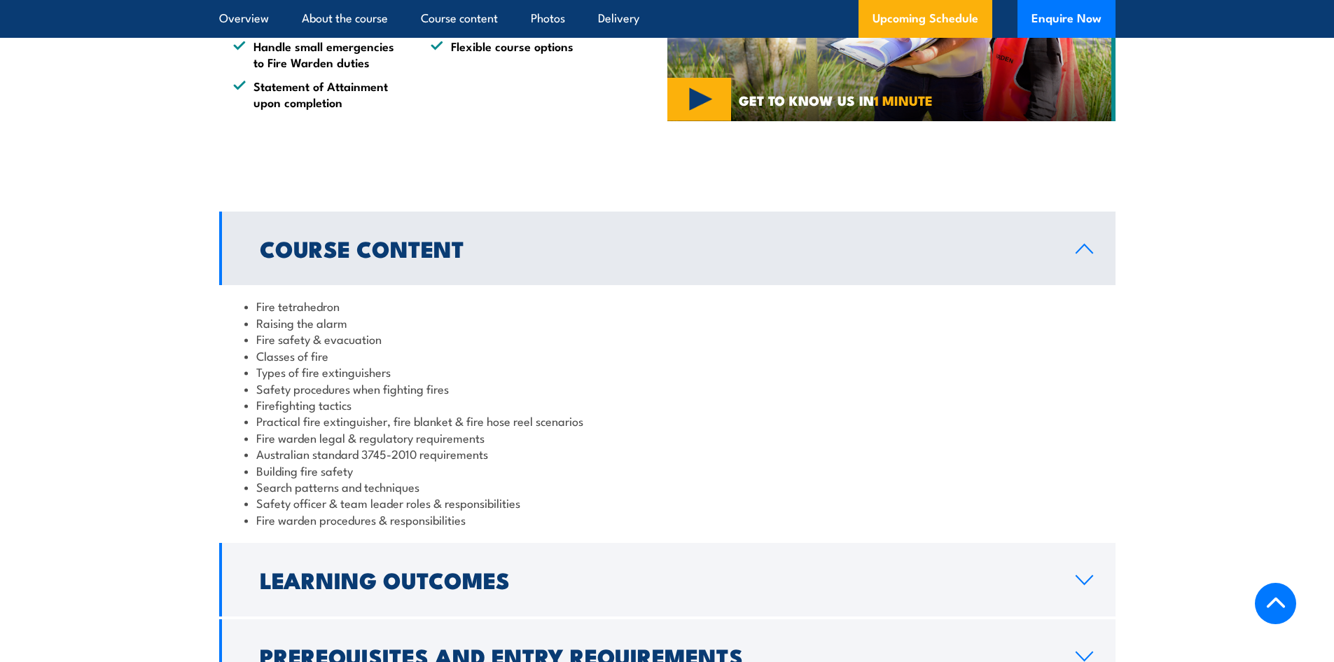
scroll to position [1039, 0]
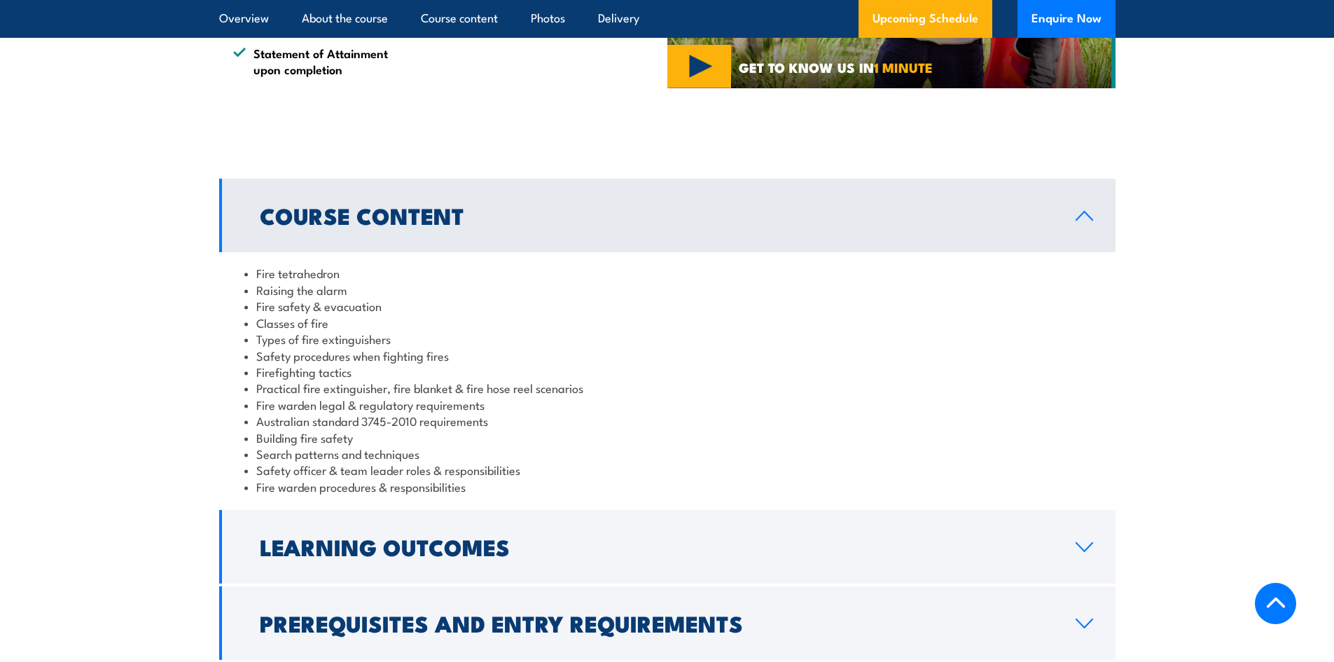
click at [419, 212] on h2 "Course Content" at bounding box center [656, 215] width 793 height 20
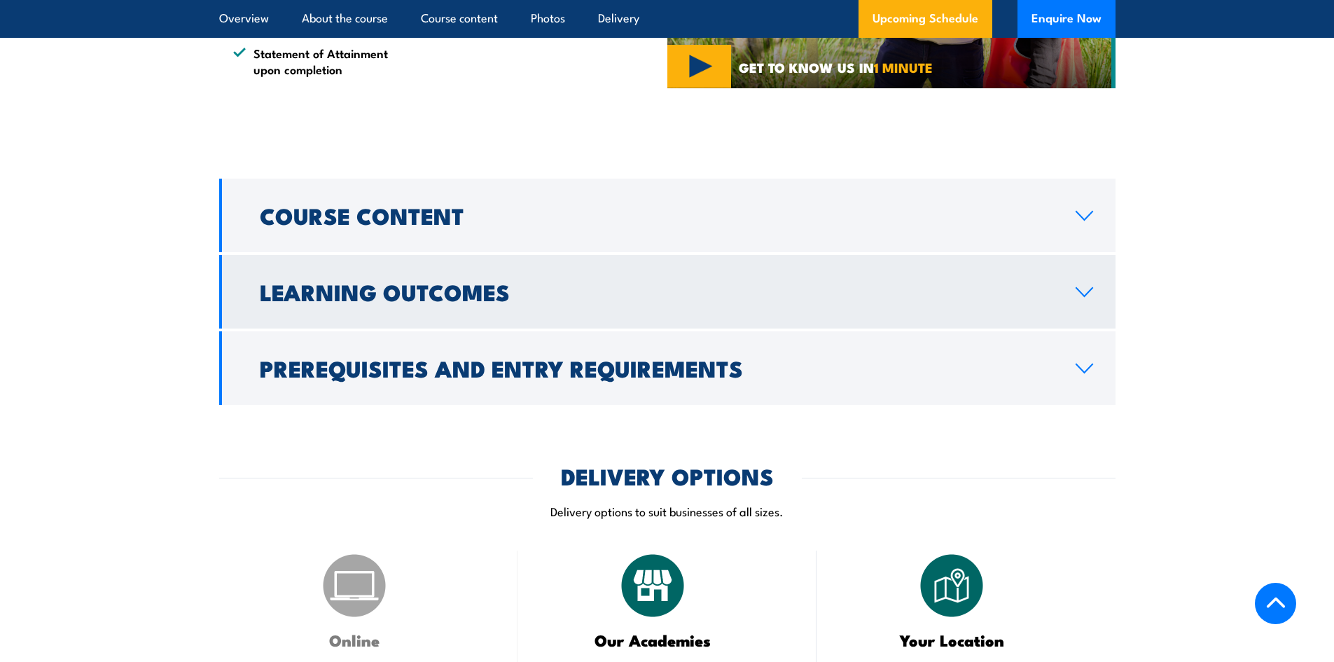
drag, startPoint x: 413, startPoint y: 275, endPoint x: 420, endPoint y: 288, distance: 15.0
click at [413, 281] on h2 "Learning Outcomes" at bounding box center [656, 291] width 793 height 20
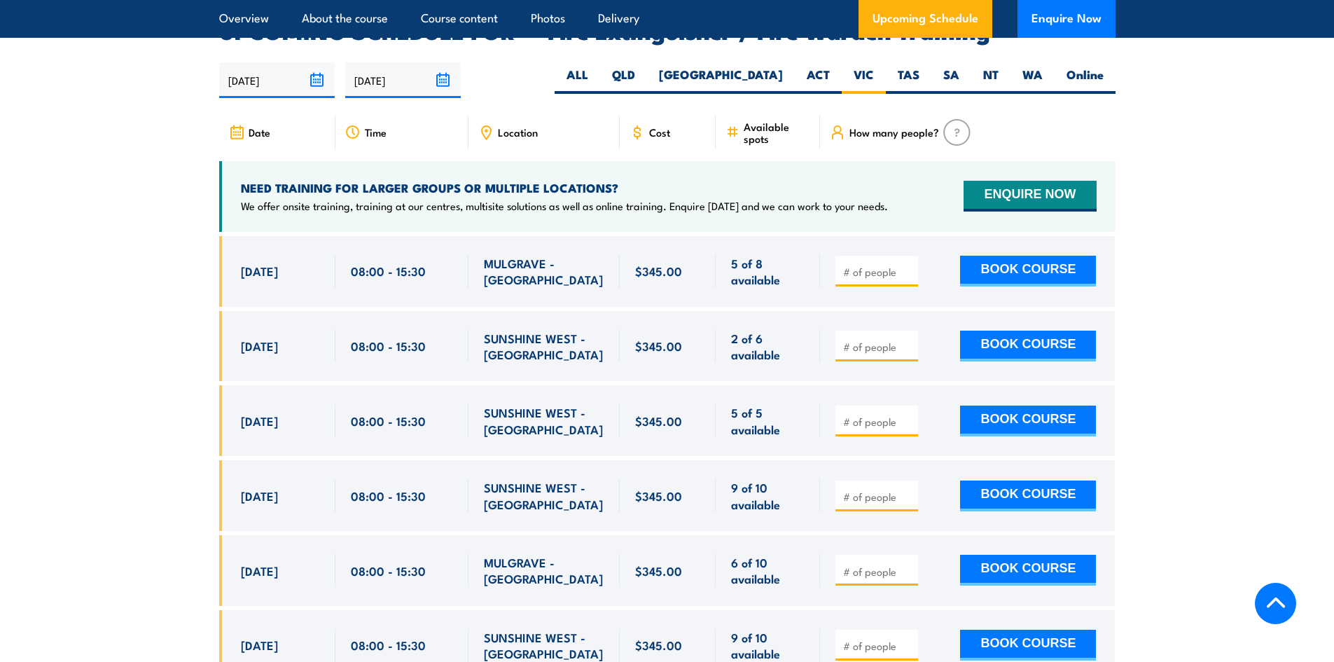
scroll to position [2159, 0]
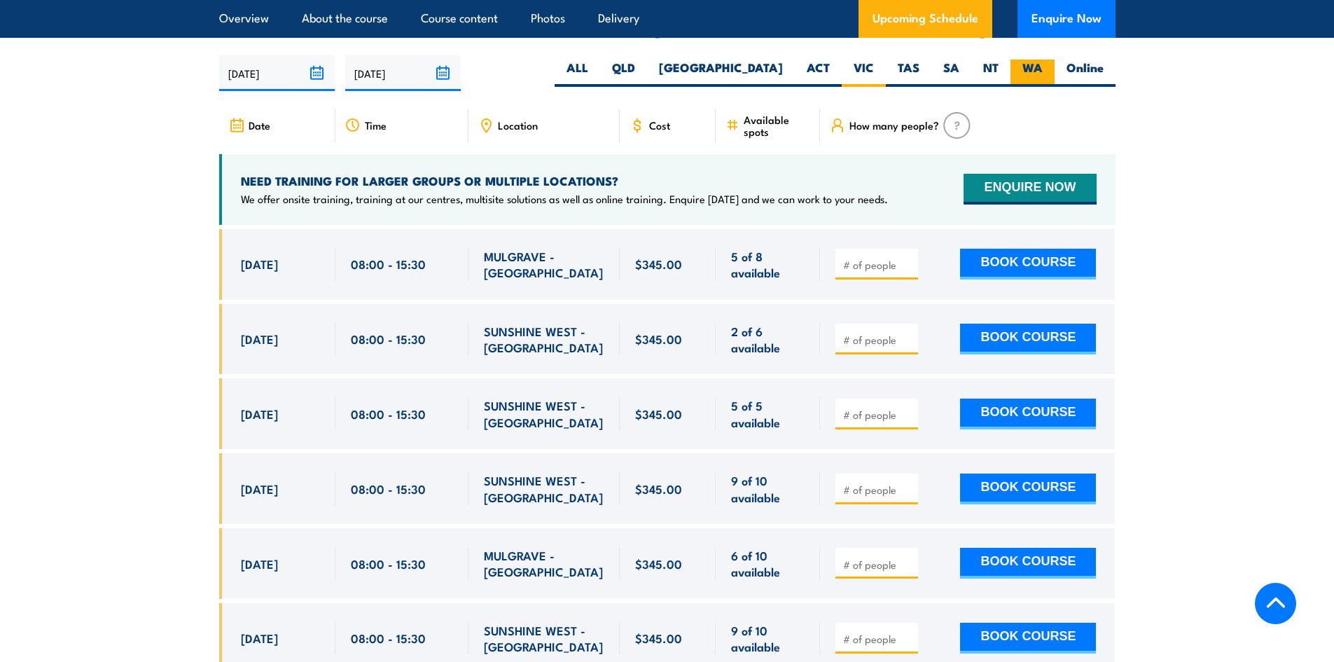
click at [1030, 60] on label "WA" at bounding box center [1032, 73] width 44 height 27
click at [1042, 60] on input "WA" at bounding box center [1046, 64] width 9 height 9
radio input "true"
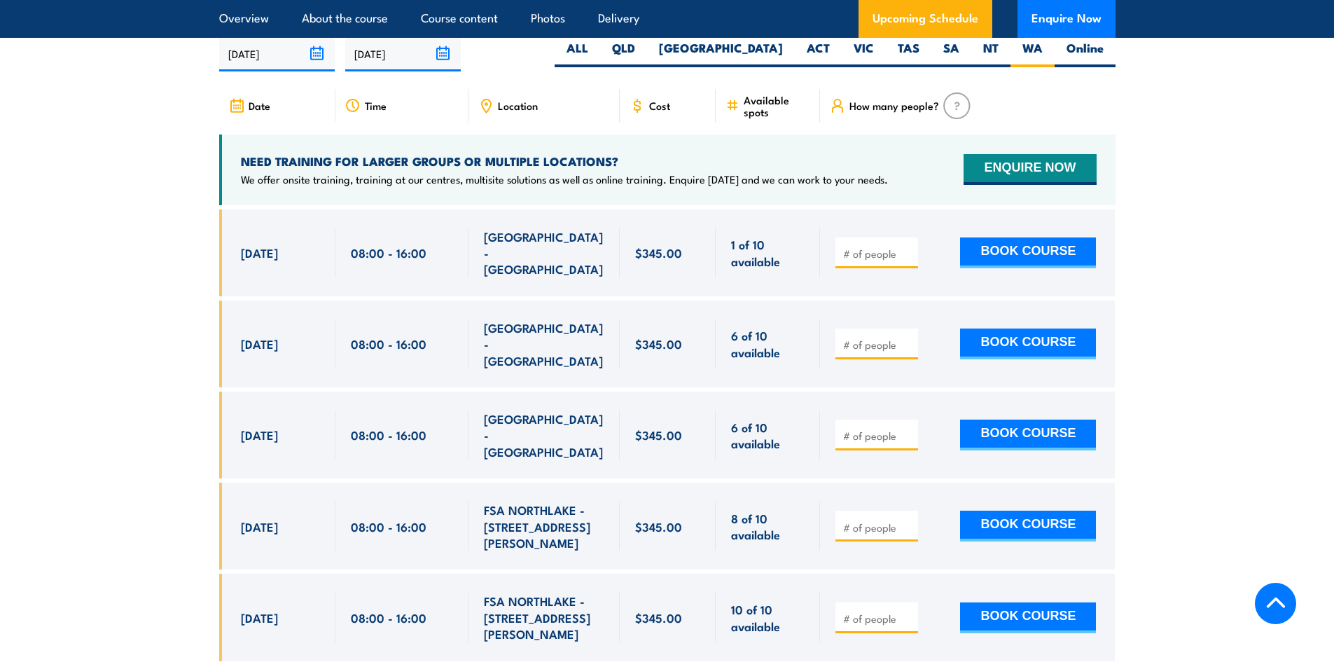
scroll to position [2299, 0]
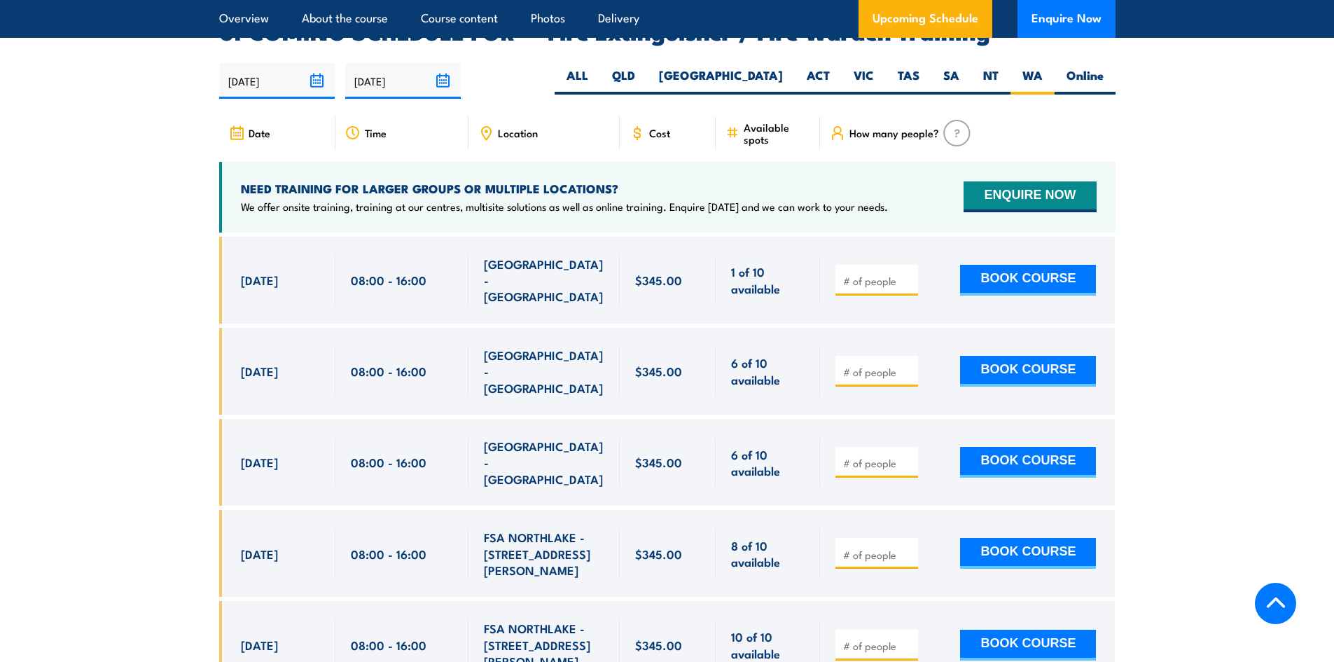
click at [1086, 39] on article "UPCOMING SCHEDULE FOR - "Fire Extinguisher / Fire Warden Training" [DATE] [DATE]" at bounding box center [667, 410] width 896 height 779
click at [1091, 67] on label "Online" at bounding box center [1084, 80] width 61 height 27
click at [1103, 67] on input "Online" at bounding box center [1107, 71] width 9 height 9
radio input "true"
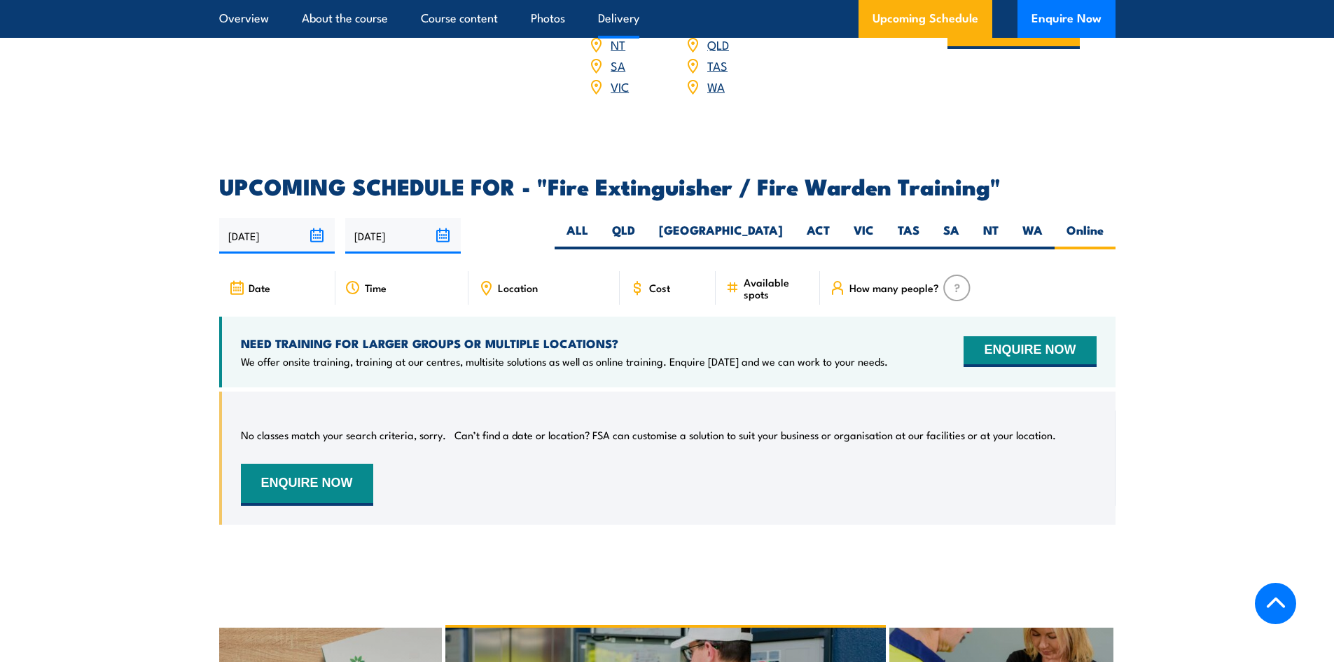
scroll to position [2019, 0]
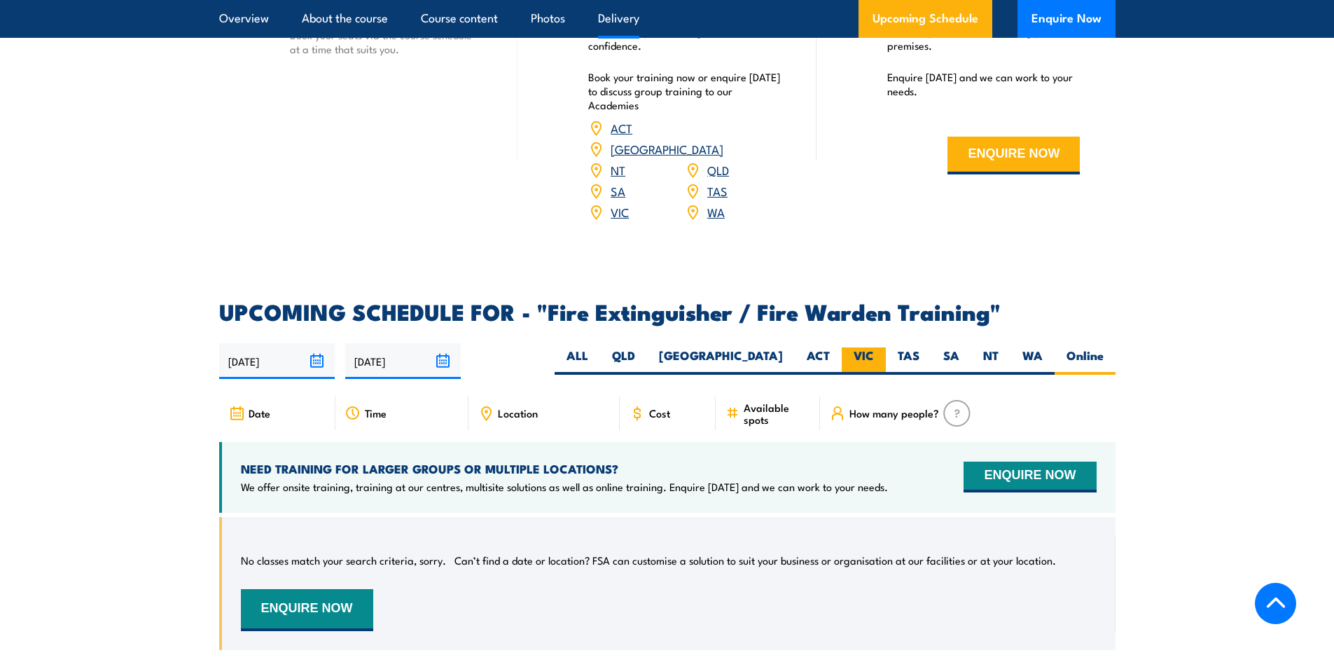
click at [865, 347] on label "VIC" at bounding box center [863, 360] width 44 height 27
click at [874, 347] on input "VIC" at bounding box center [878, 351] width 9 height 9
radio input "true"
